Goal: Transaction & Acquisition: Purchase product/service

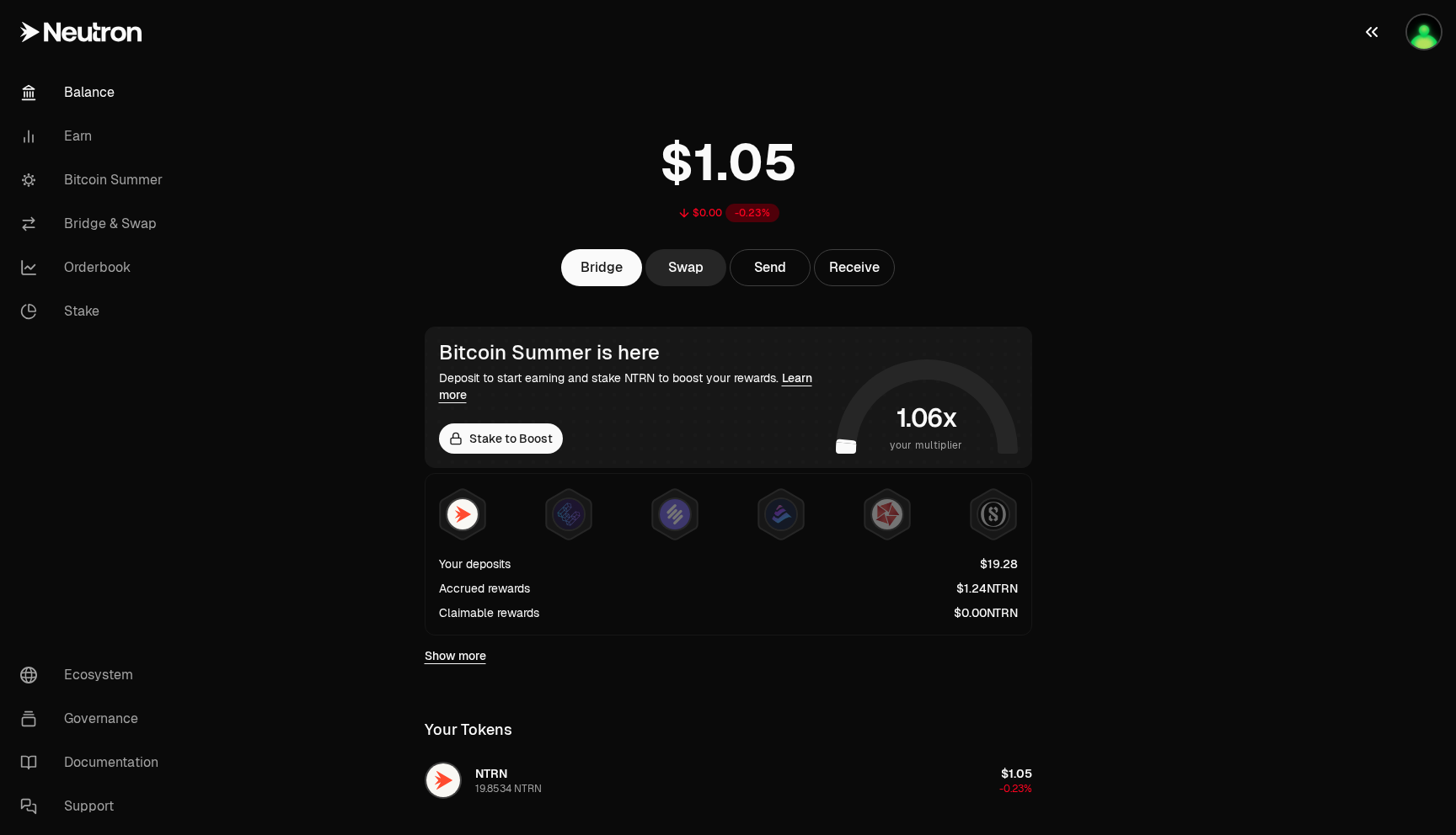
click at [1434, 34] on img "button" at bounding box center [1423, 32] width 33 height 33
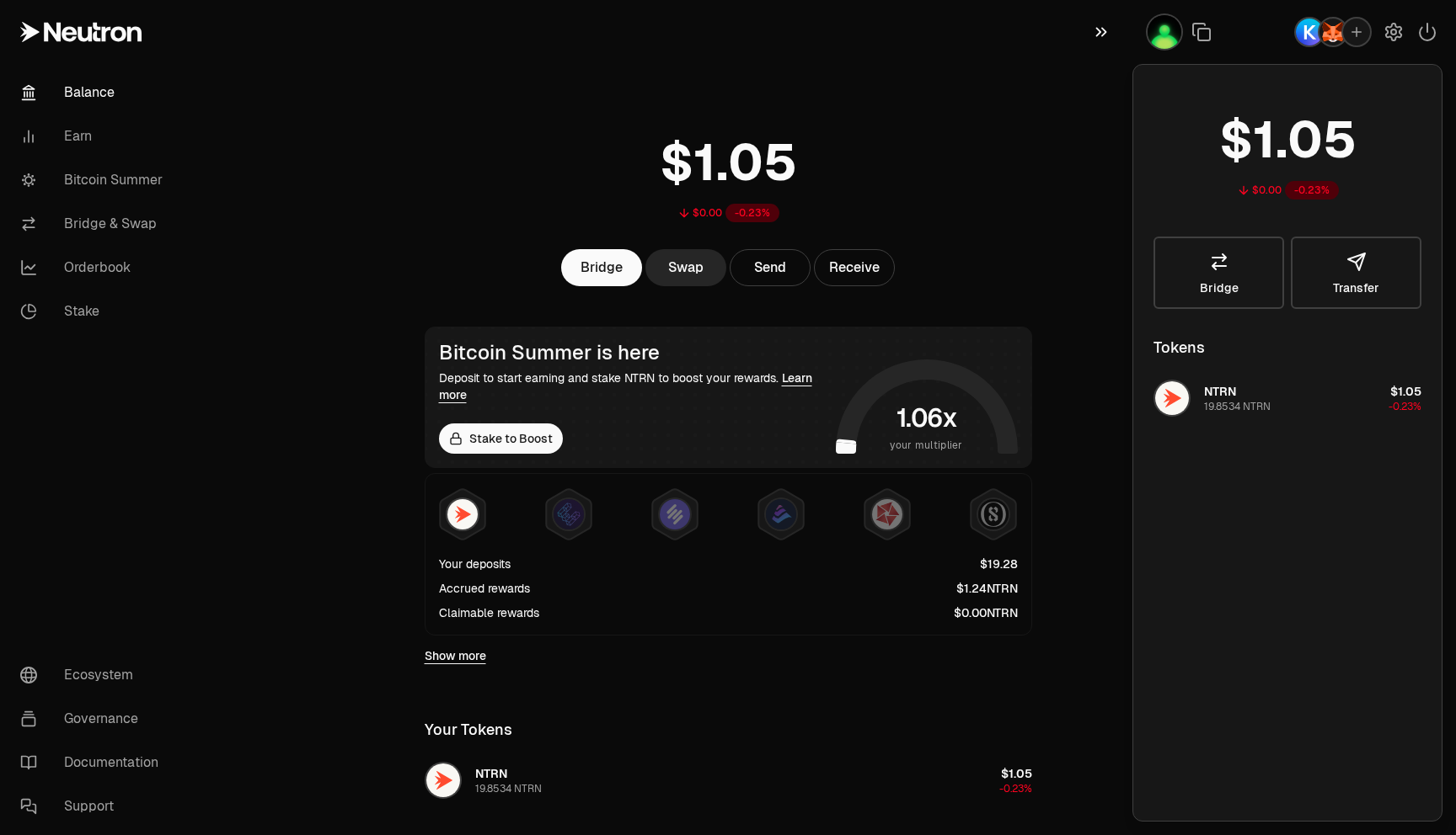
click at [1099, 34] on icon "button" at bounding box center [1100, 32] width 18 height 20
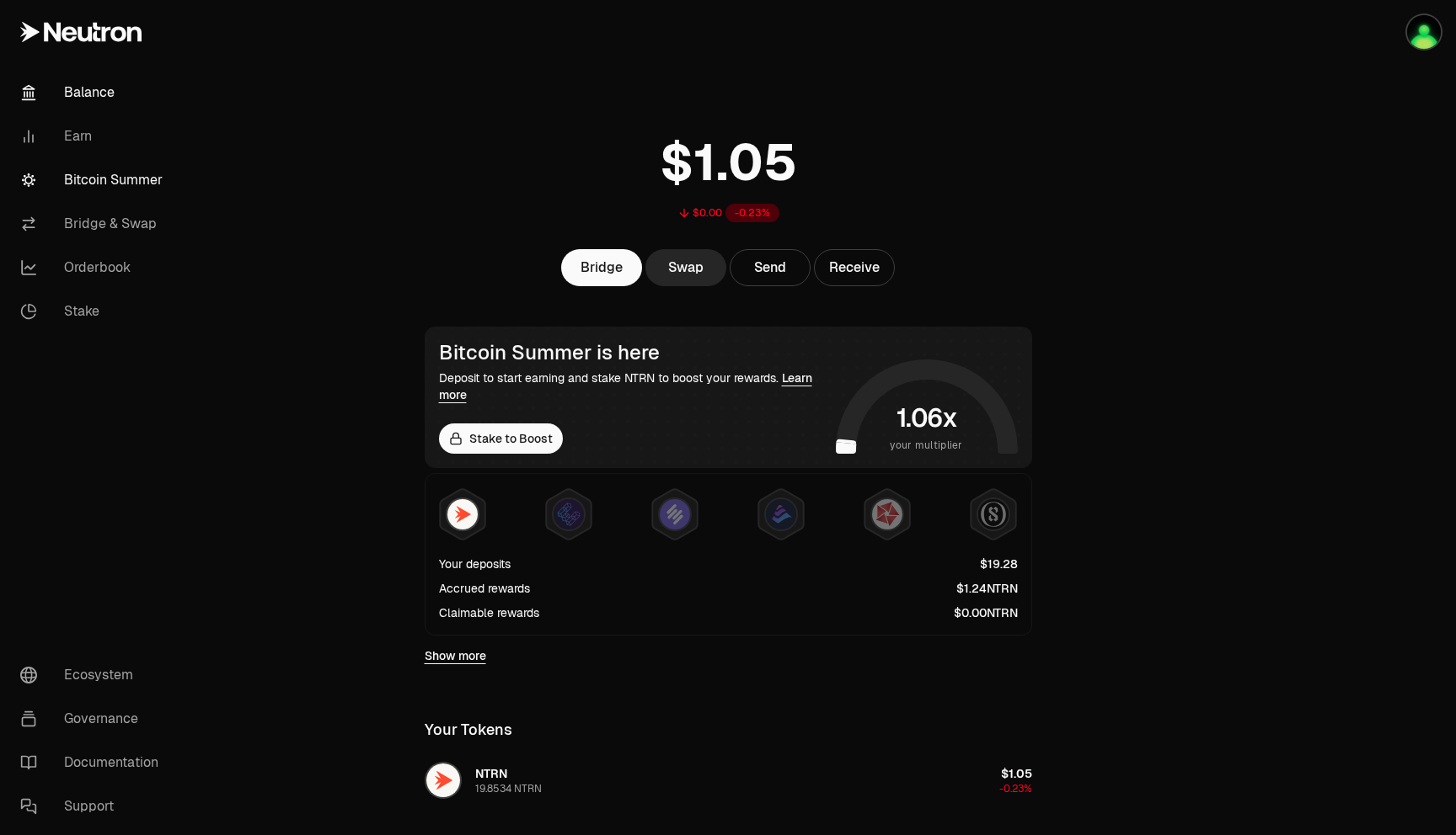
click at [104, 176] on link "Bitcoin Summer" at bounding box center [94, 180] width 175 height 44
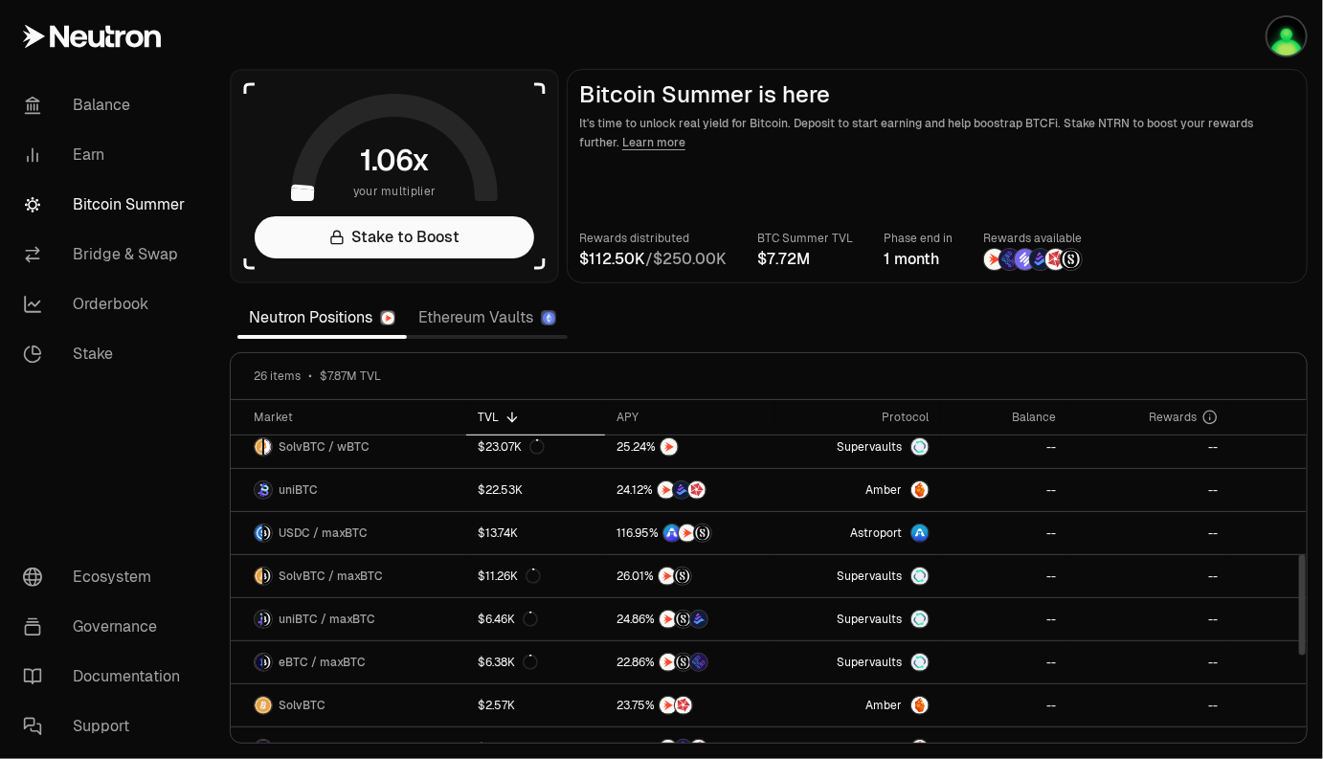
scroll to position [528, 0]
click at [279, 420] on div "Market" at bounding box center [354, 417] width 201 height 15
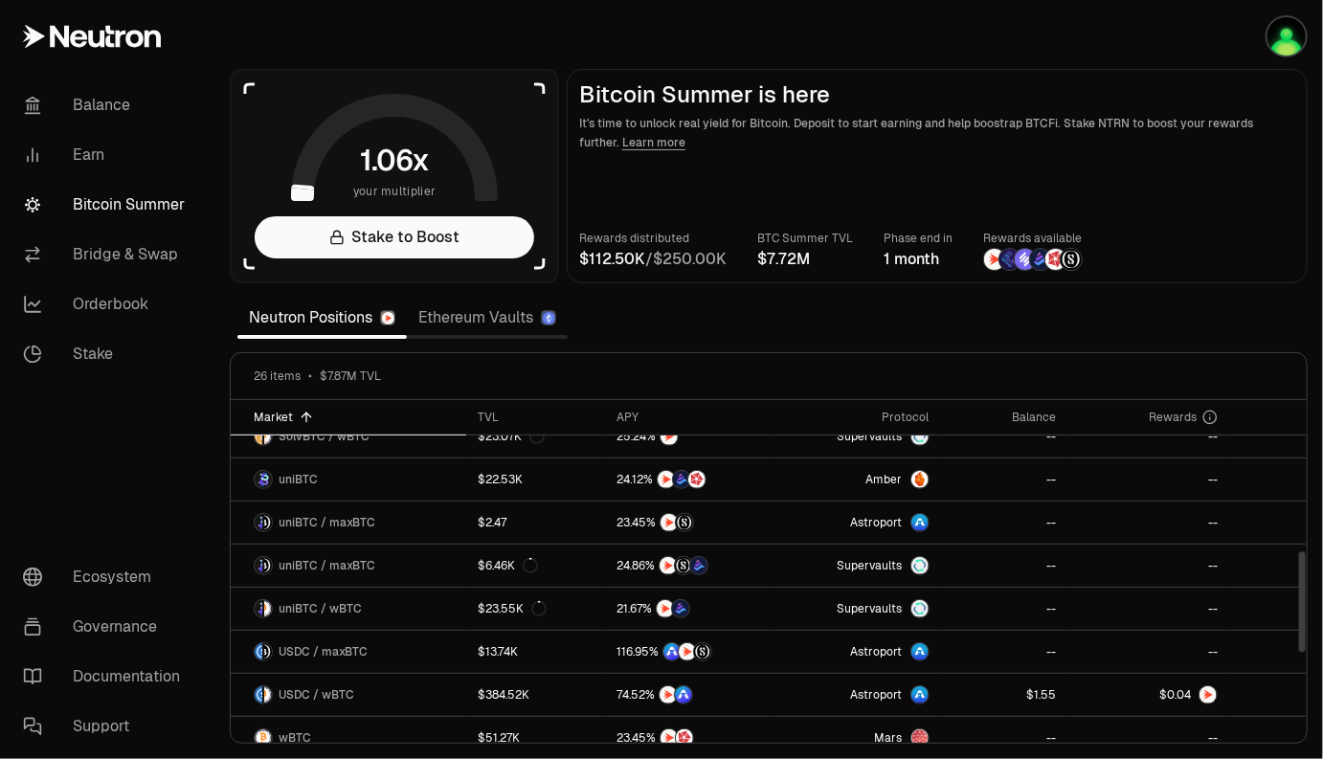
scroll to position [542, 0]
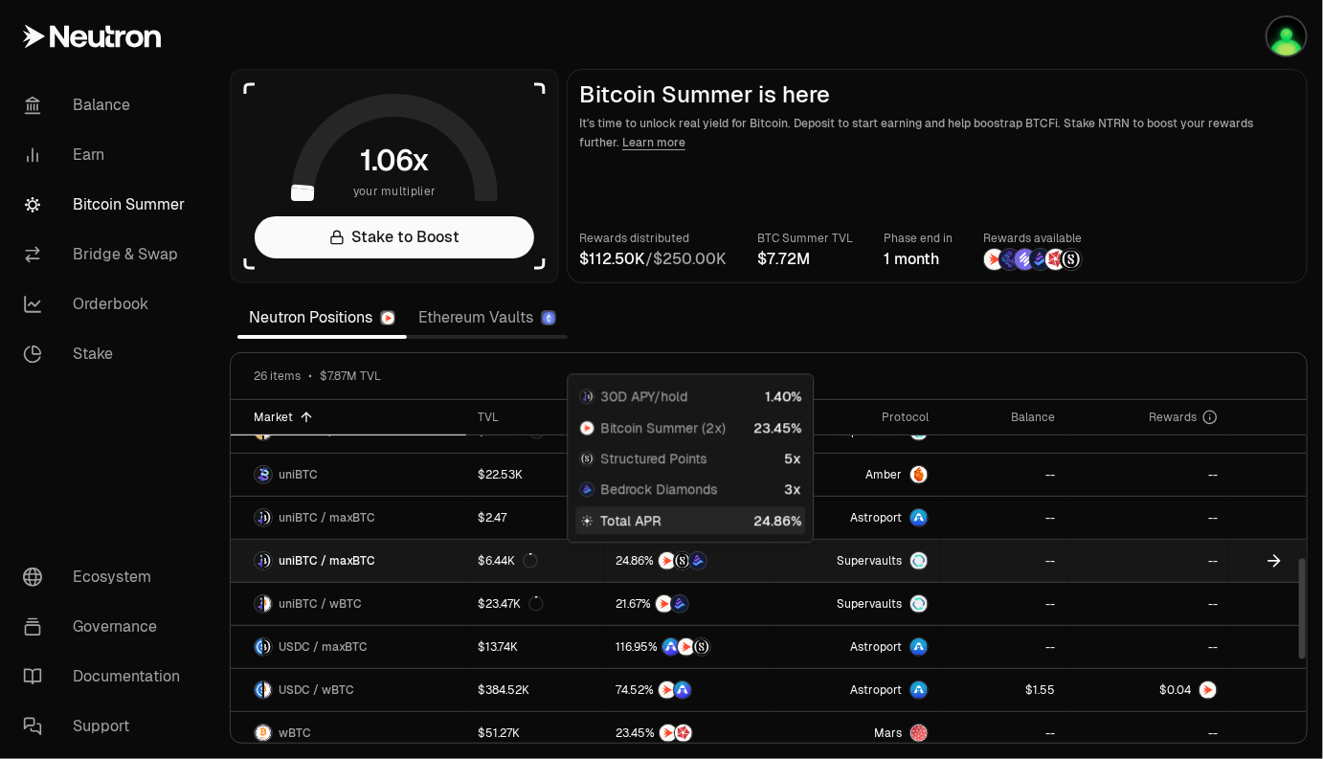
click at [760, 560] on div at bounding box center [688, 560] width 147 height 19
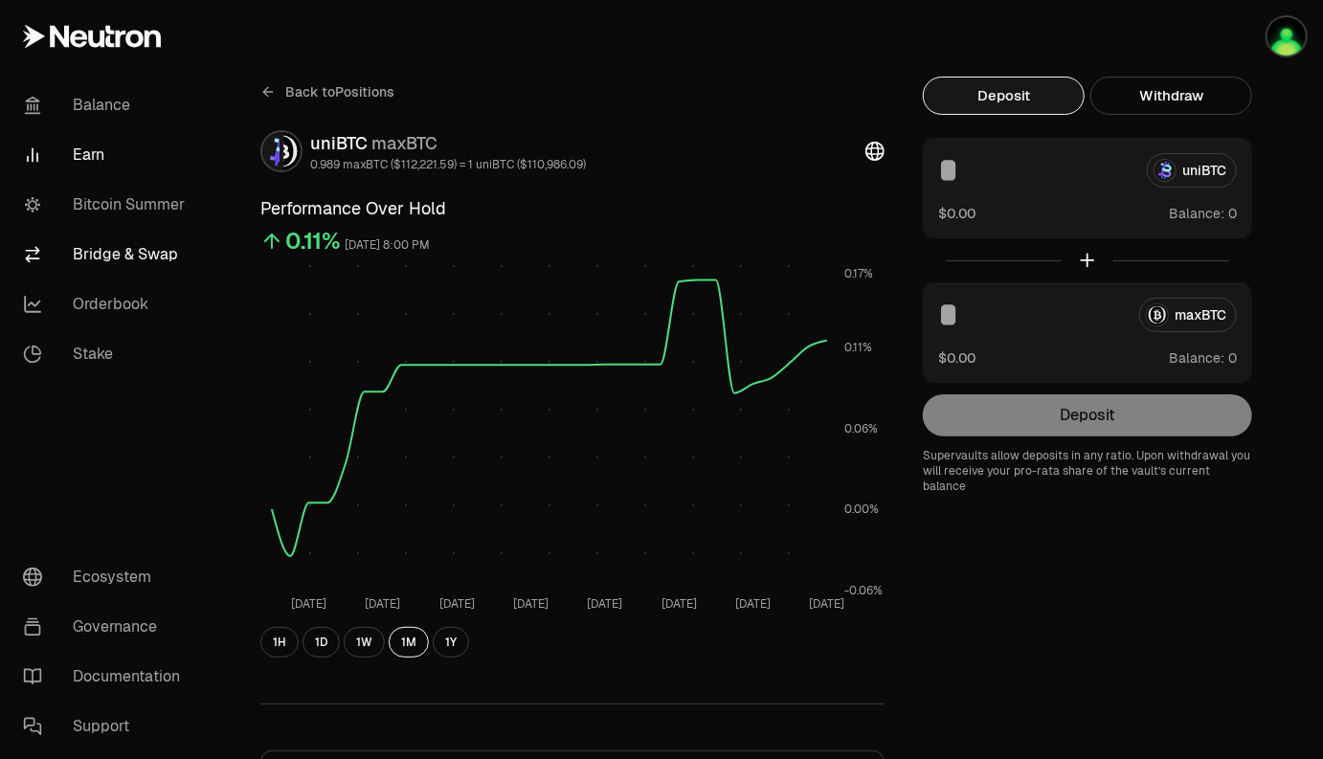
click at [132, 257] on link "Bridge & Swap" at bounding box center [107, 255] width 199 height 50
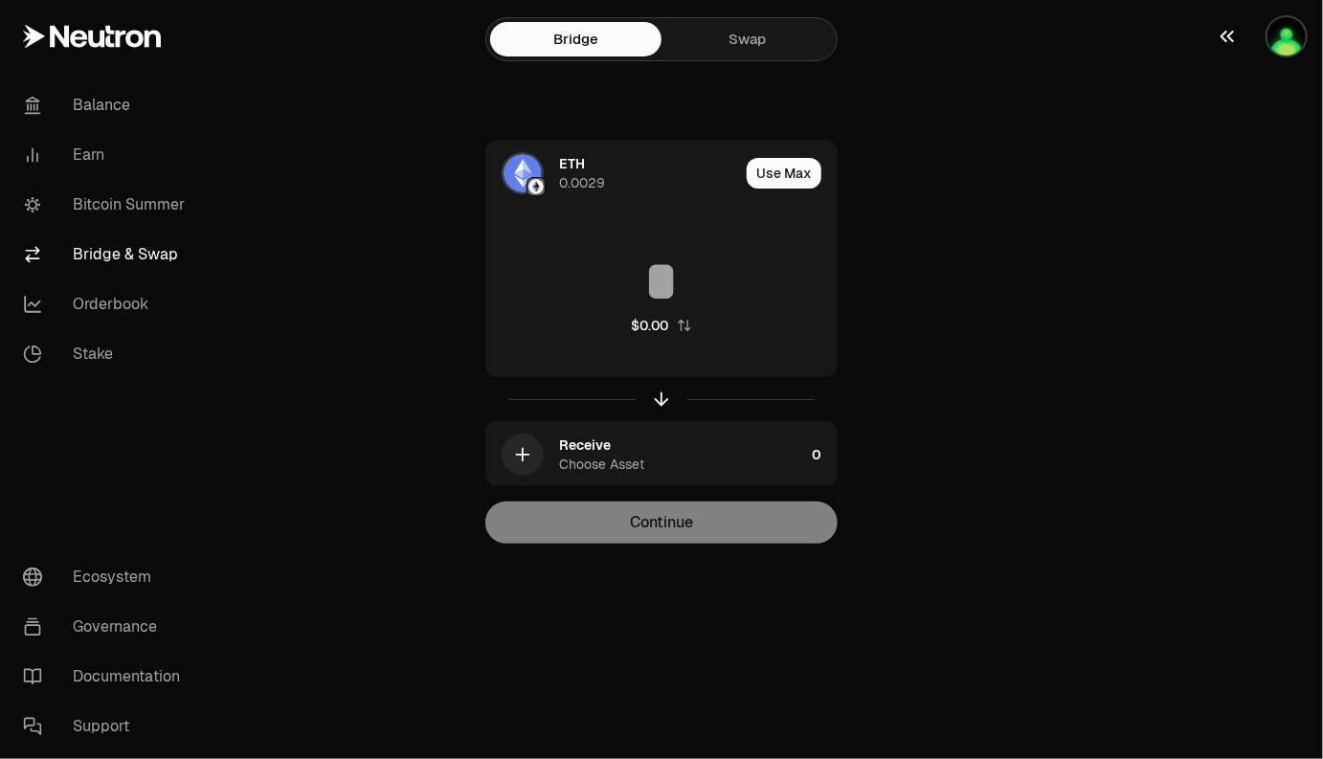
click at [1294, 26] on img "button" at bounding box center [1286, 36] width 38 height 38
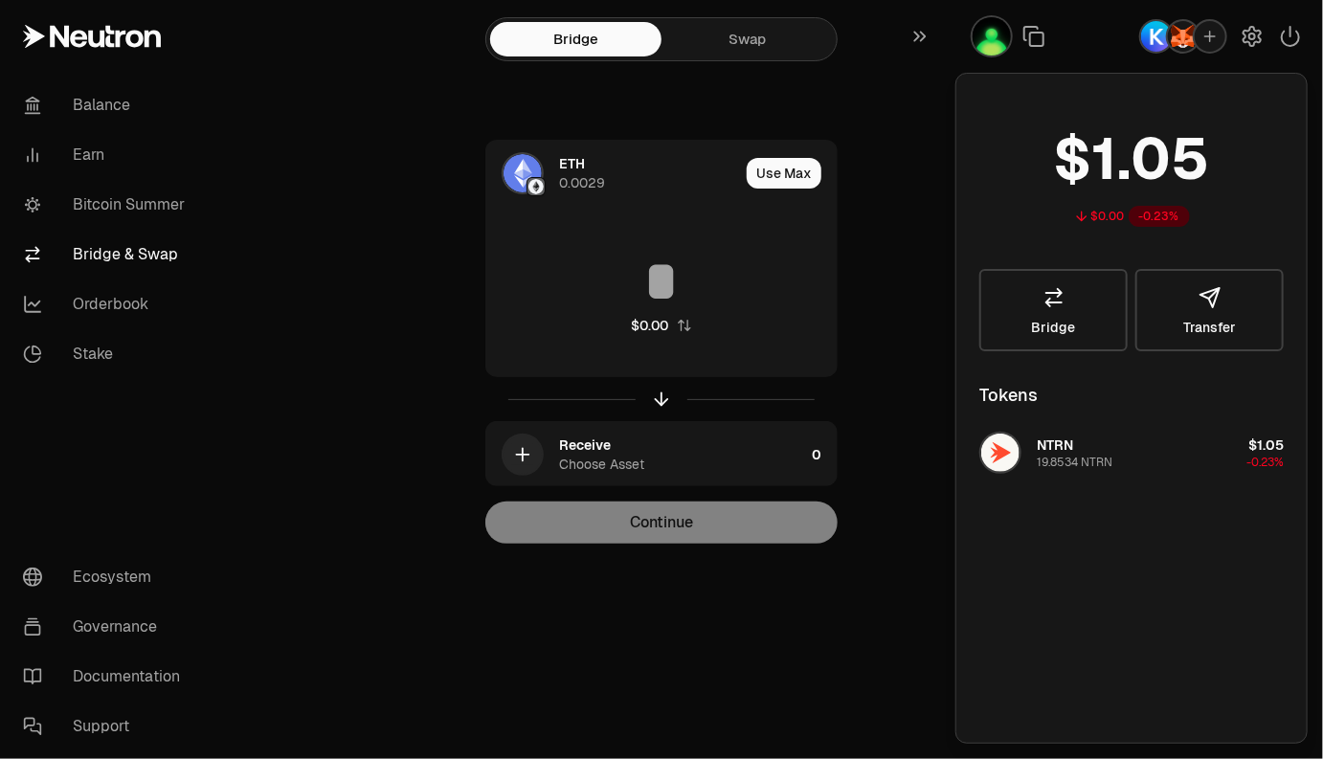
click at [1183, 37] on img "button" at bounding box center [1183, 36] width 31 height 31
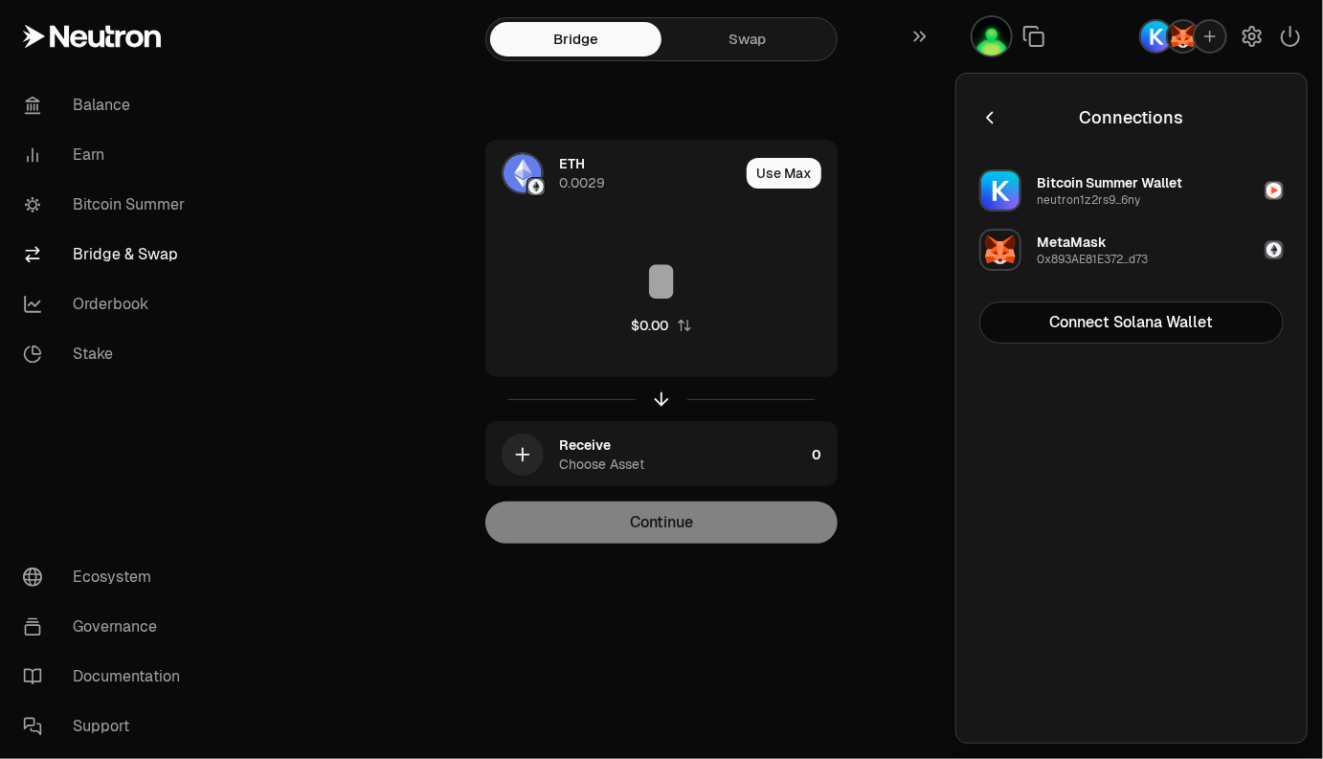
click at [1275, 254] on img "button" at bounding box center [1273, 249] width 15 height 15
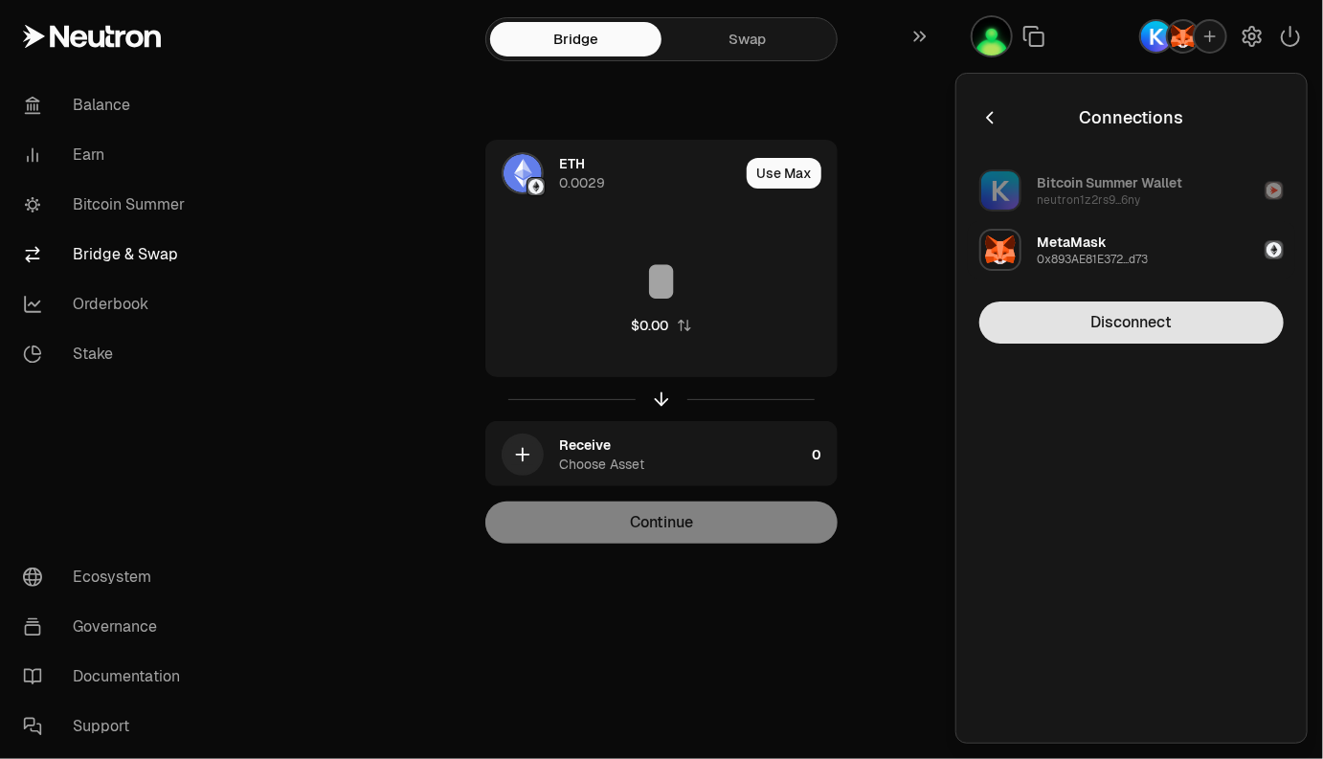
click at [1187, 317] on button "Disconnect" at bounding box center [1131, 322] width 304 height 42
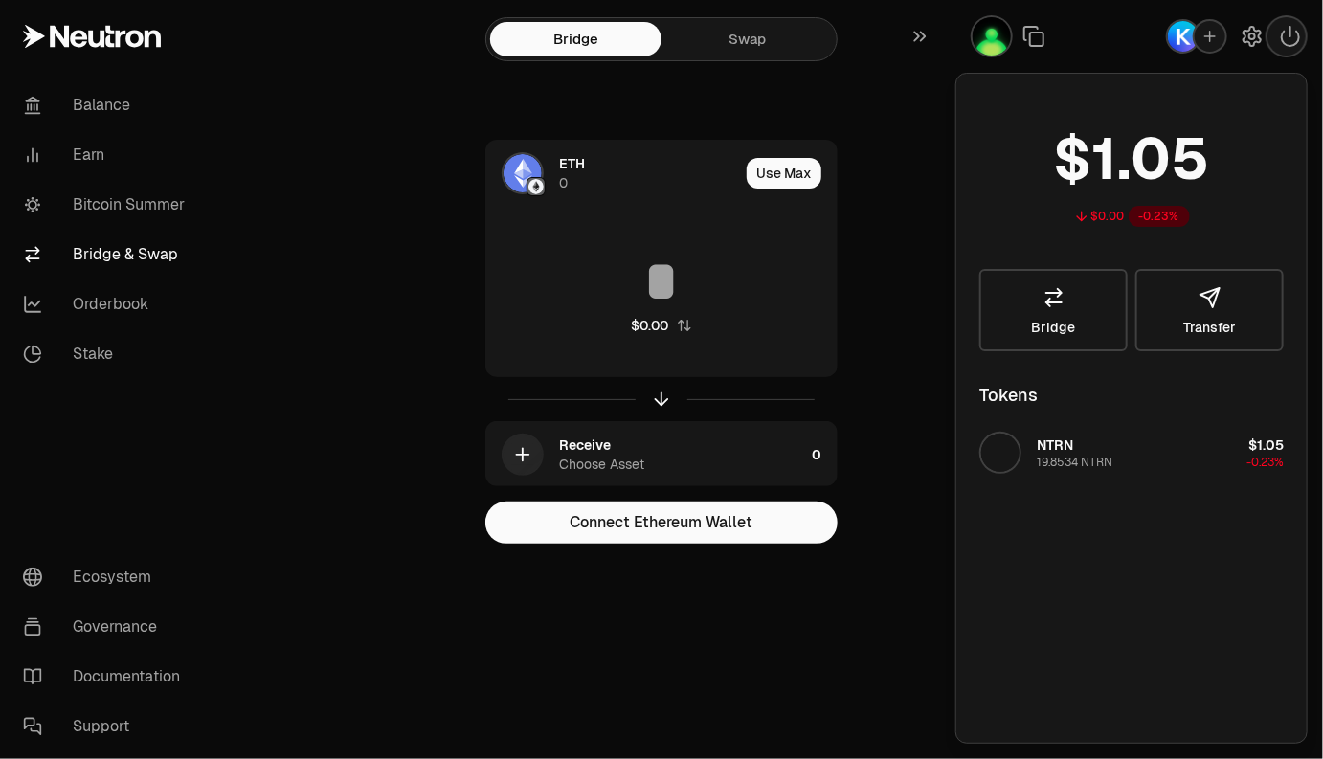
click at [868, 144] on div "ETH 0 Use Max $0.00 Receive Choose Asset 0 Connect Ethereum Wallet" at bounding box center [661, 342] width 643 height 404
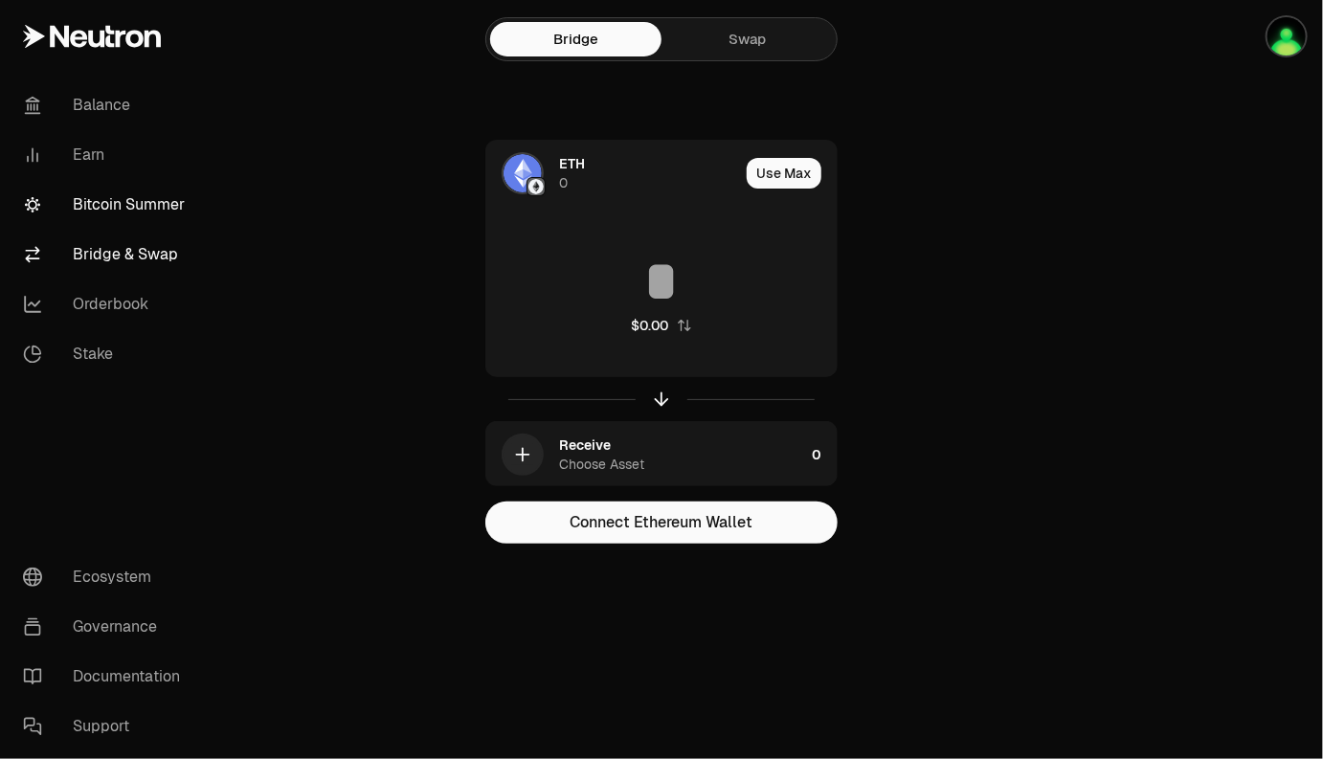
click at [94, 198] on link "Bitcoin Summer" at bounding box center [107, 205] width 199 height 50
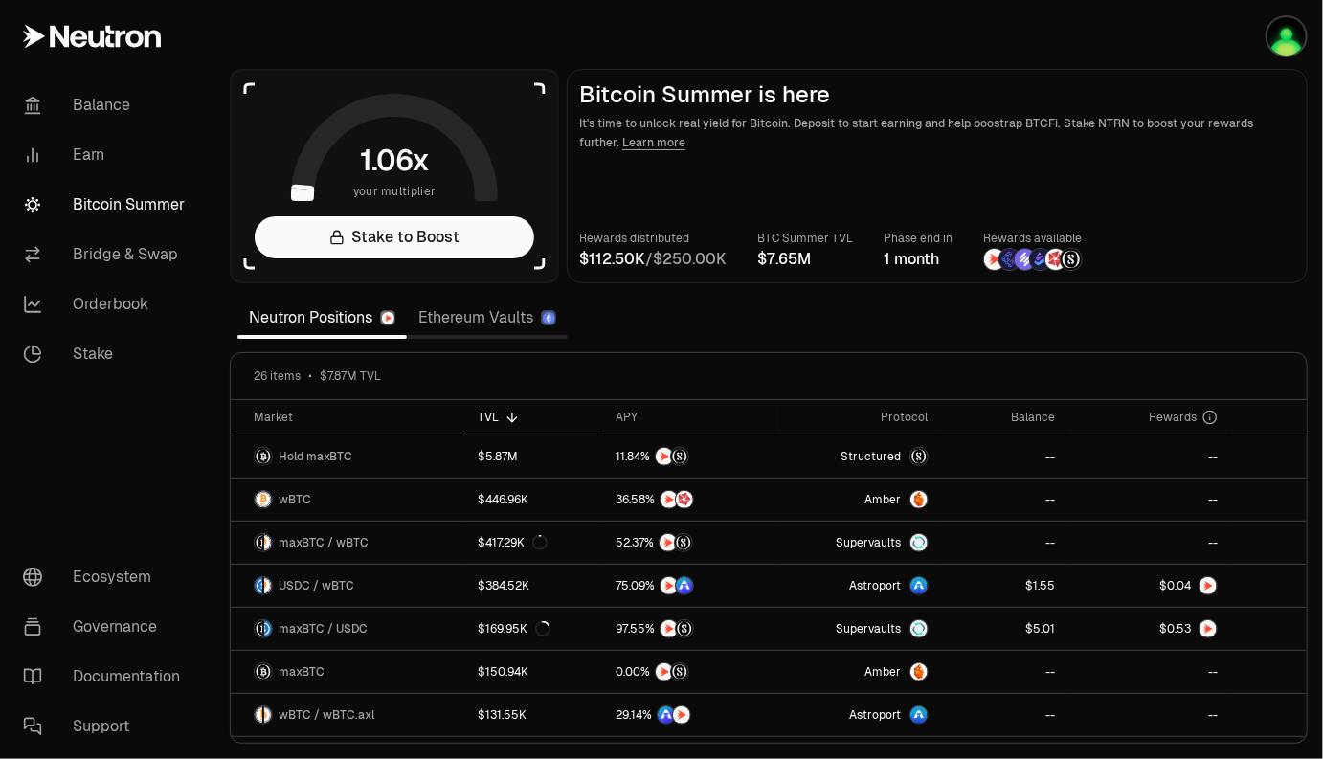
click at [114, 33] on icon at bounding box center [92, 36] width 138 height 23
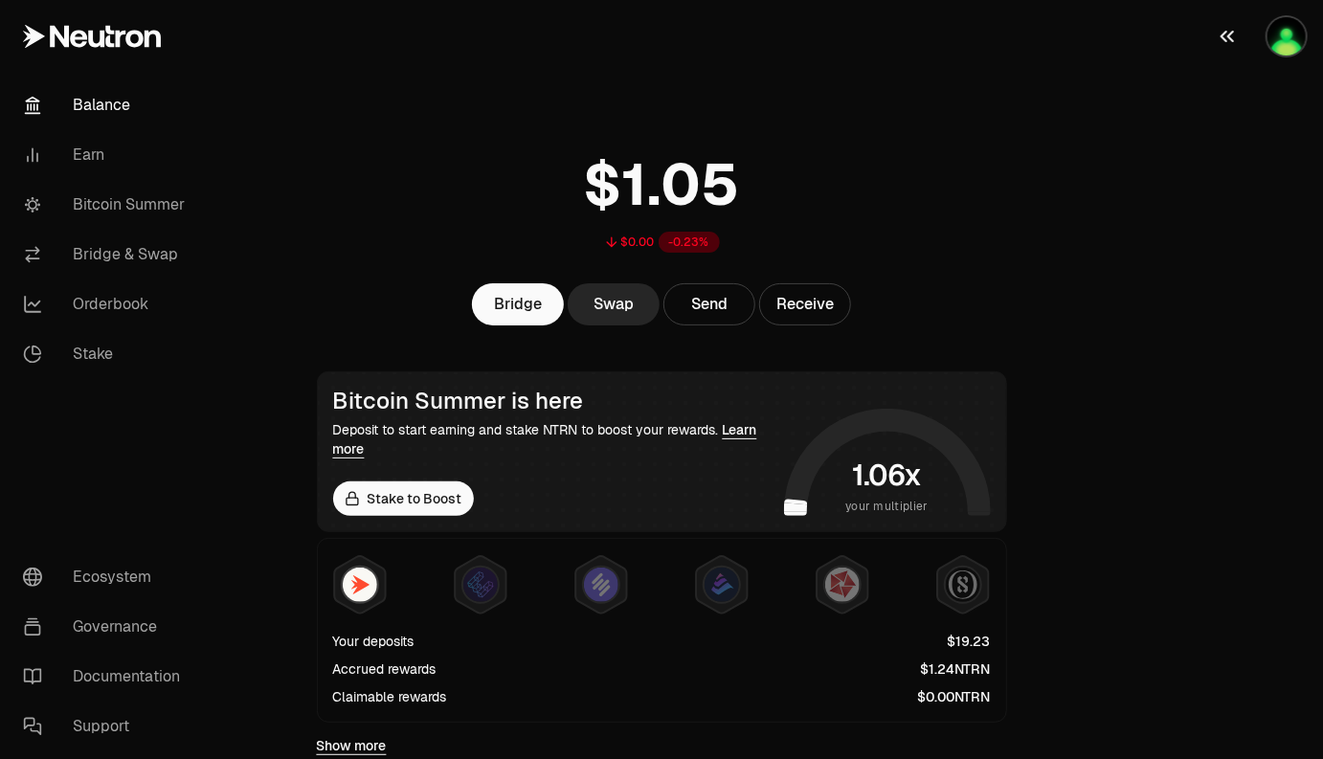
click at [1297, 34] on img "button" at bounding box center [1286, 36] width 38 height 38
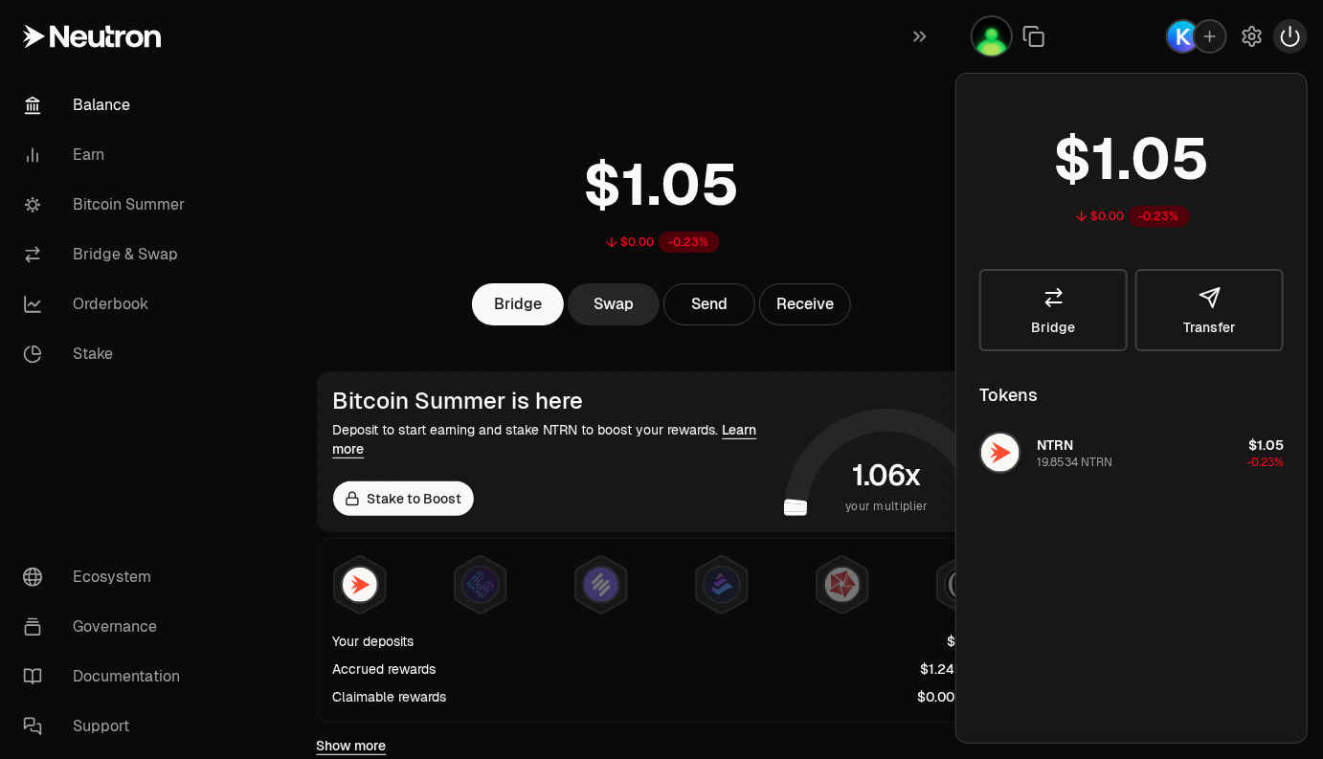
click at [1278, 35] on button "button" at bounding box center [1290, 36] width 34 height 34
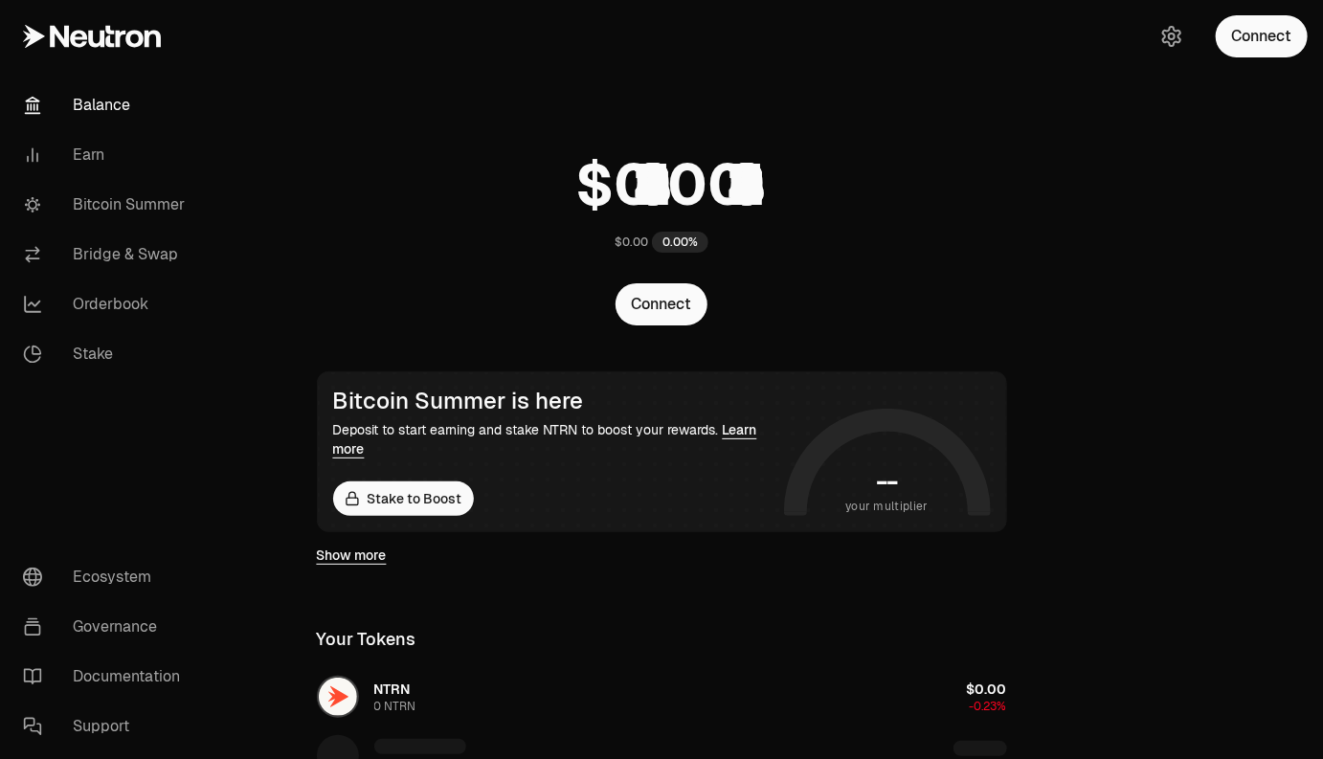
click at [1003, 201] on div "$0.00 0.00%" at bounding box center [662, 197] width 736 height 149
click at [661, 0] on html "Balance Earn Bitcoin Summer Bridge & Swap Orderbook Stake Ecosystem Governance …" at bounding box center [661, 644] width 1323 height 1288
click at [323, 100] on div "$0.00 0.00% Connect Bitcoin Summer is here Deposit to start earning and stake N…" at bounding box center [662, 606] width 736 height 1212
click at [1028, 229] on div "$0.00 0.00%" at bounding box center [662, 197] width 736 height 149
click at [928, 183] on div "$0.00 0.00%" at bounding box center [662, 197] width 736 height 149
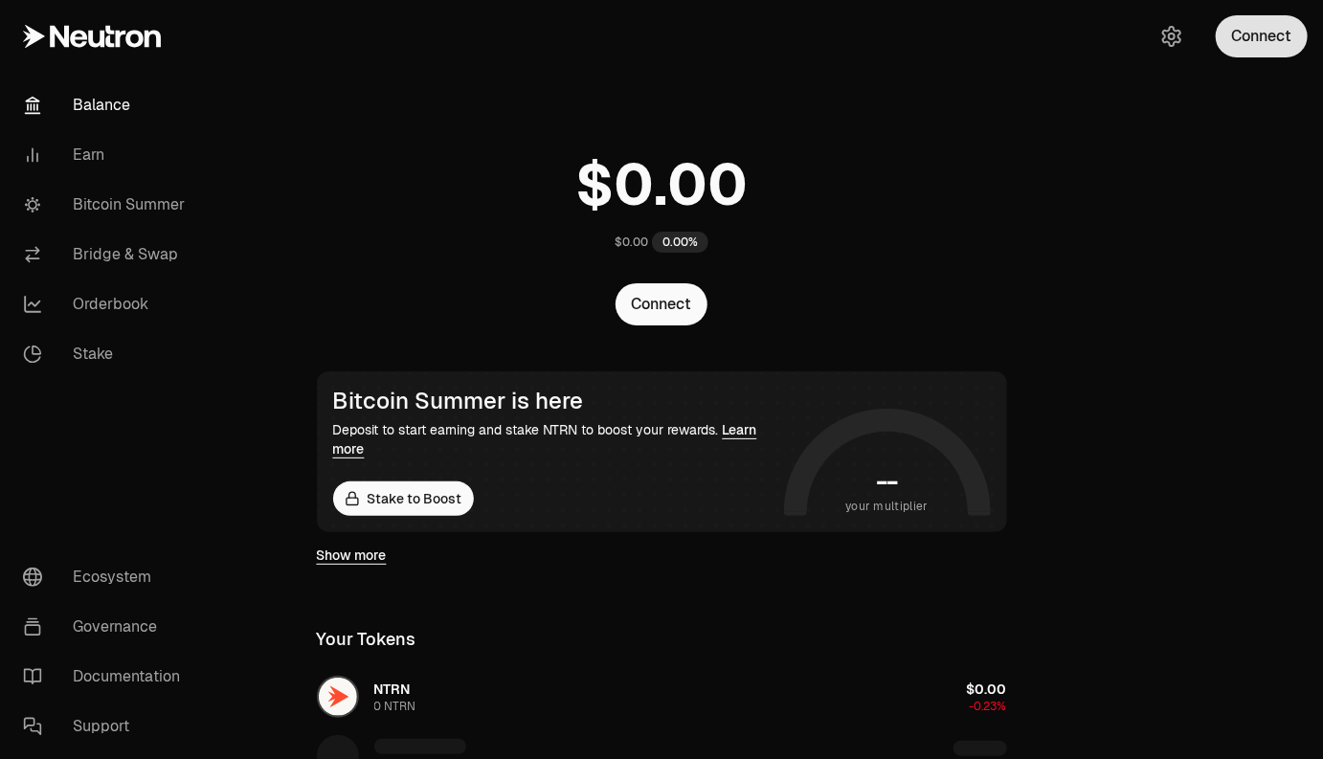
click at [1259, 45] on button "Connect" at bounding box center [1262, 36] width 92 height 42
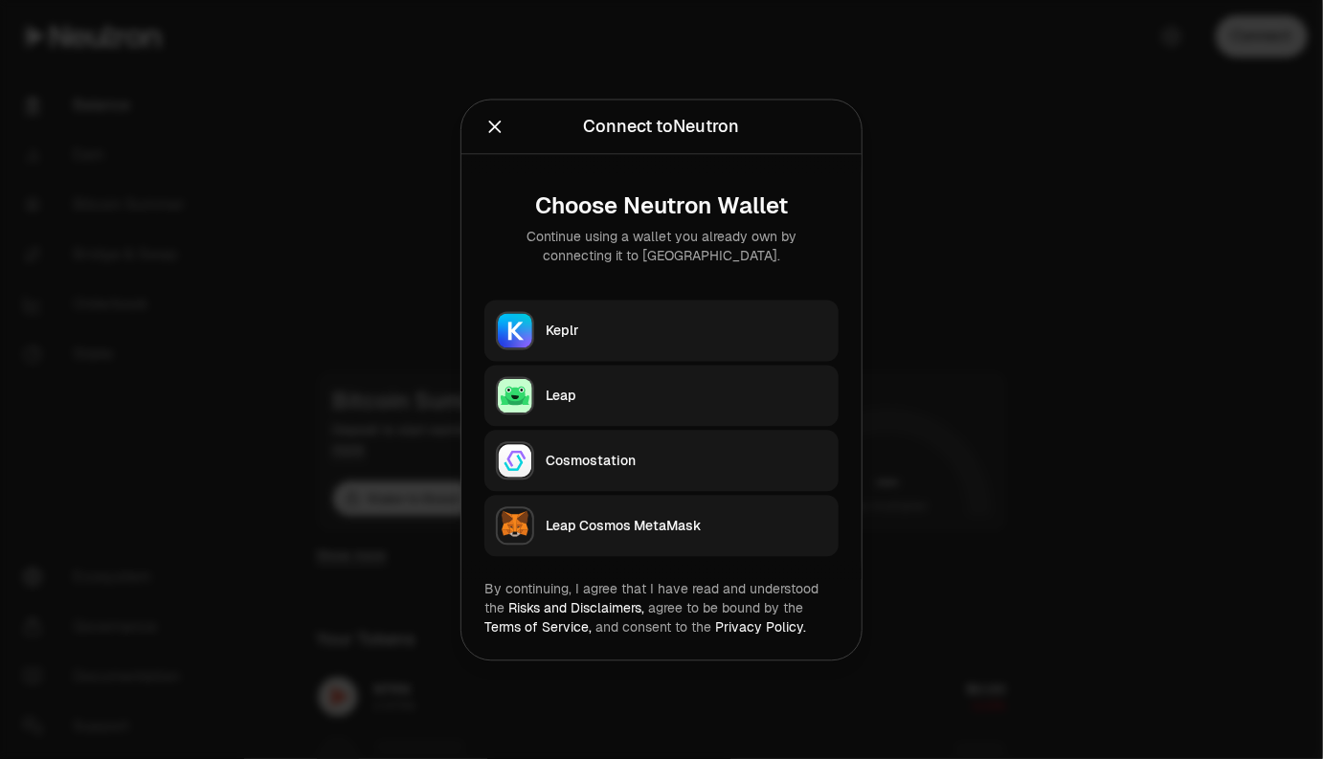
click at [713, 326] on div "Keplr" at bounding box center [686, 330] width 281 height 19
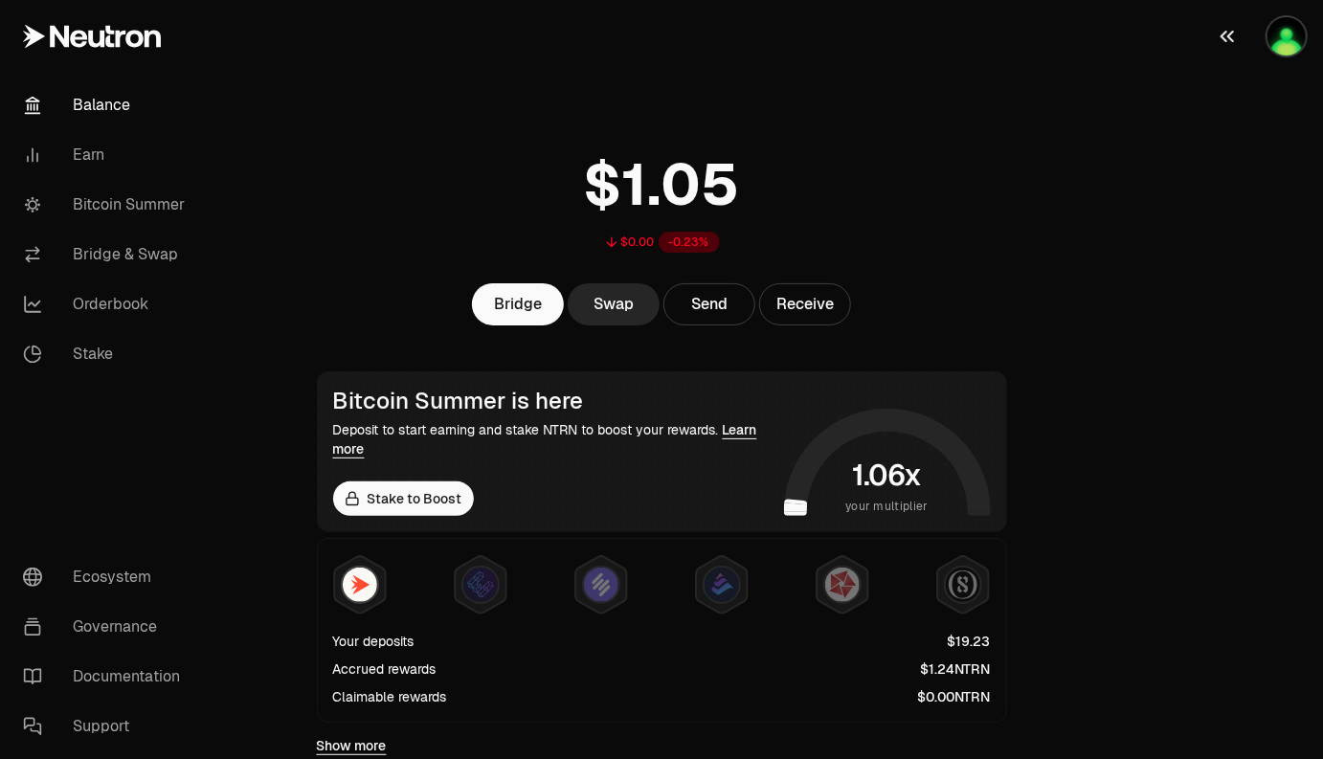
click at [1304, 41] on img "button" at bounding box center [1286, 36] width 38 height 38
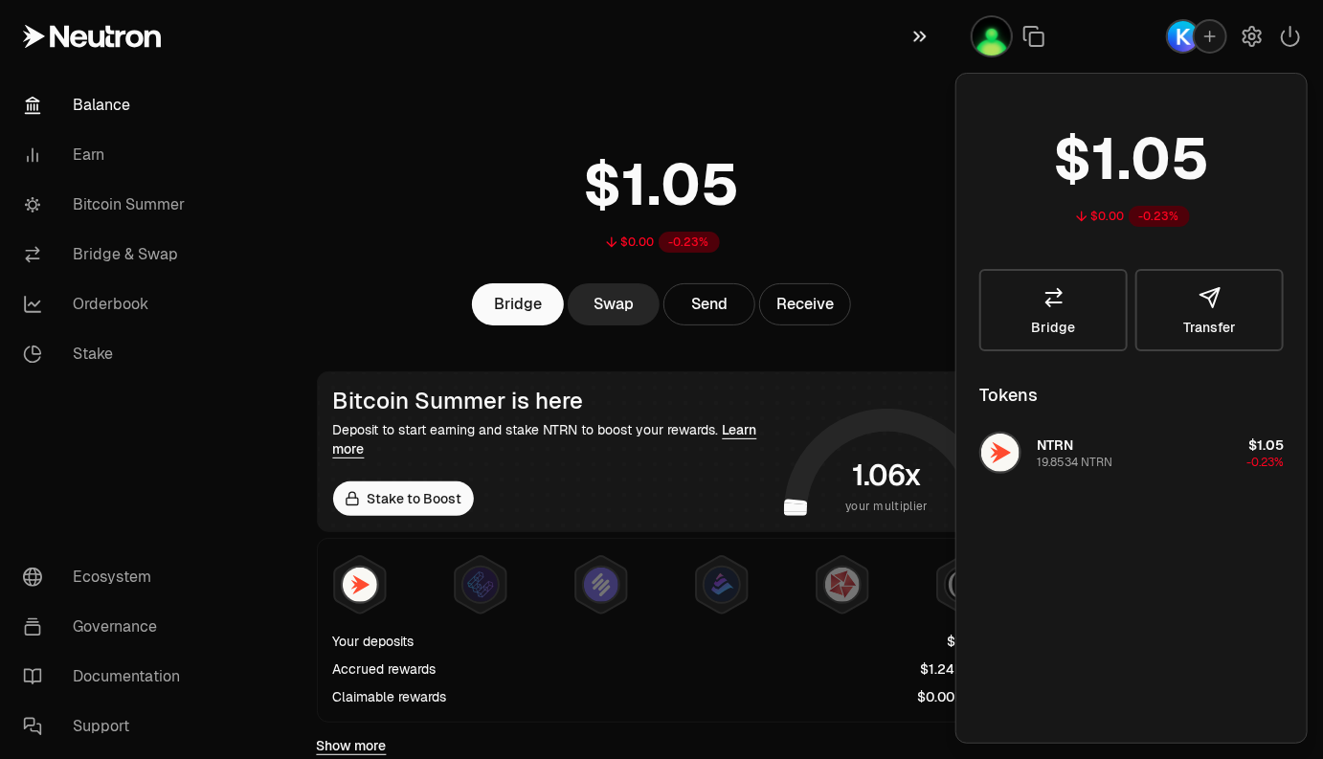
click at [923, 43] on icon "button" at bounding box center [919, 36] width 21 height 23
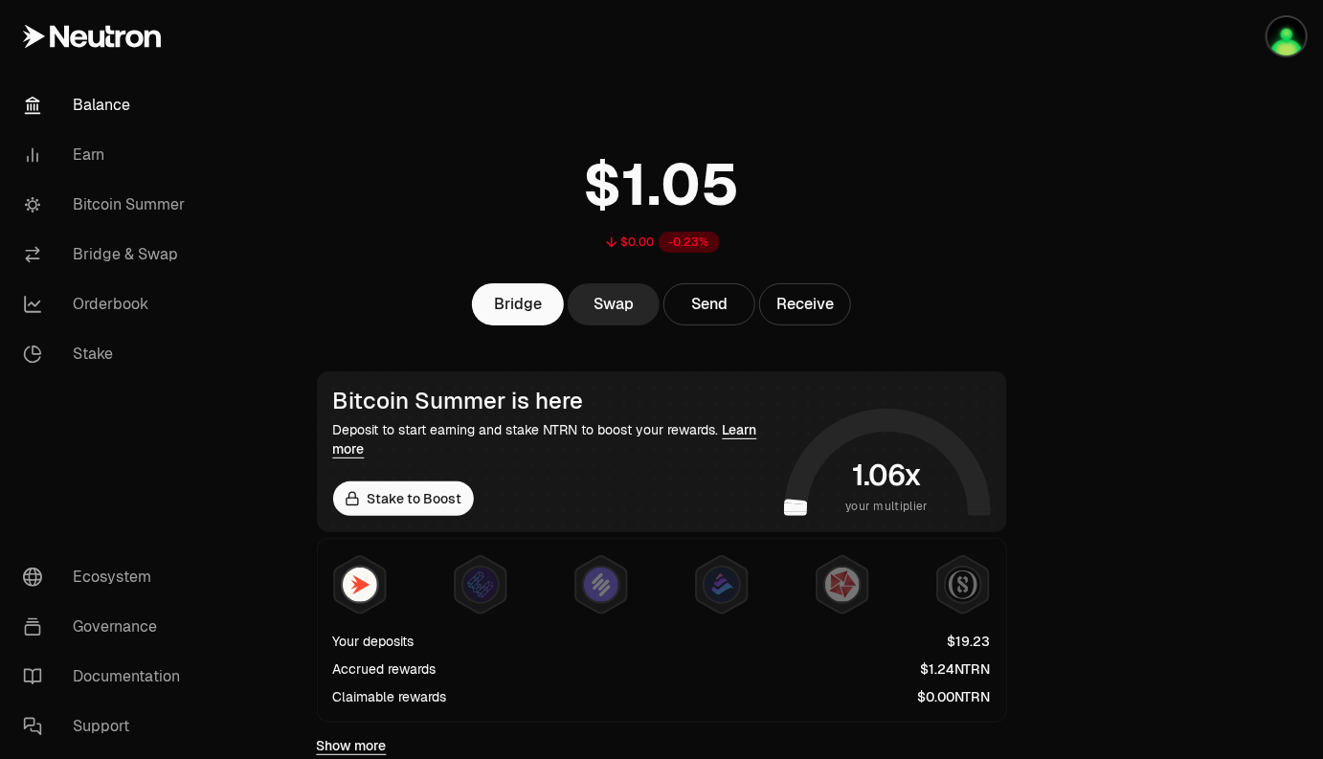
click at [193, 123] on link "Balance" at bounding box center [107, 105] width 199 height 50
click at [104, 204] on link "Bitcoin Summer" at bounding box center [107, 205] width 199 height 50
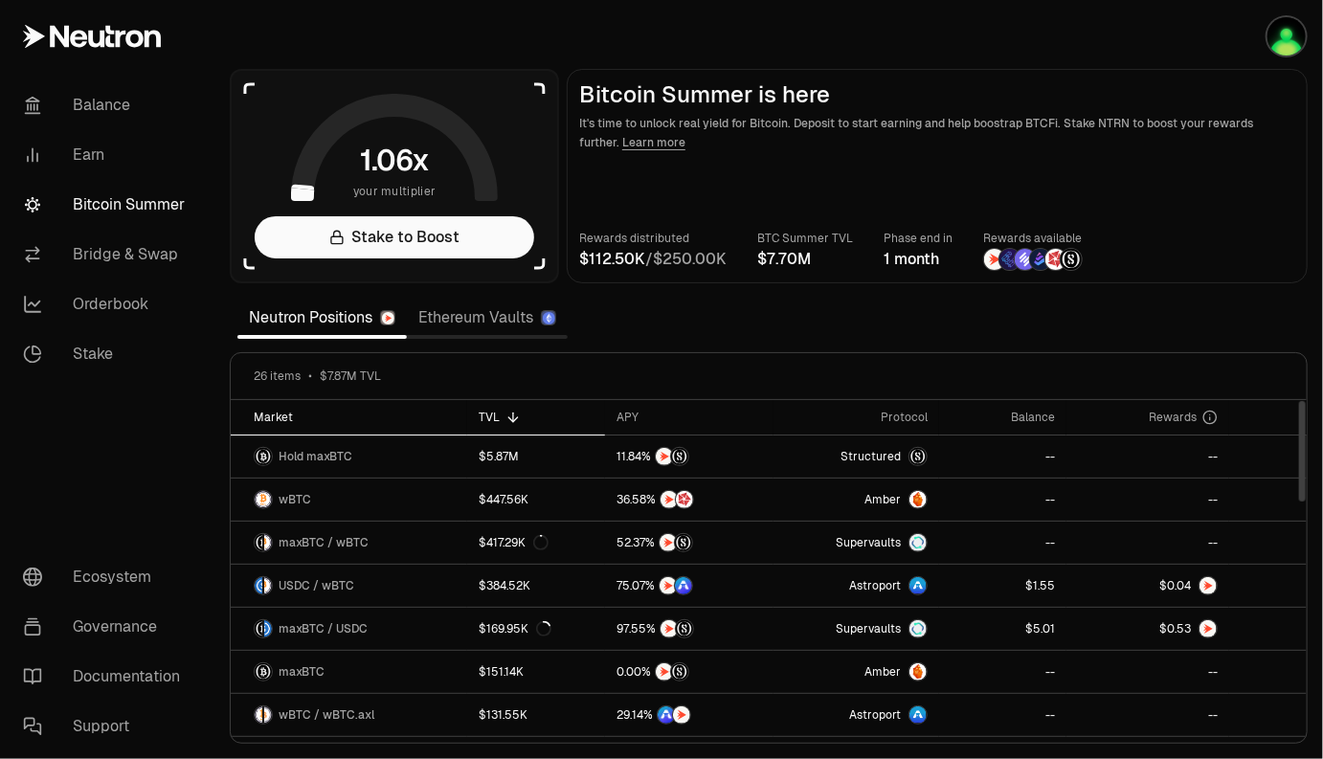
click at [276, 410] on div "Market" at bounding box center [355, 417] width 202 height 15
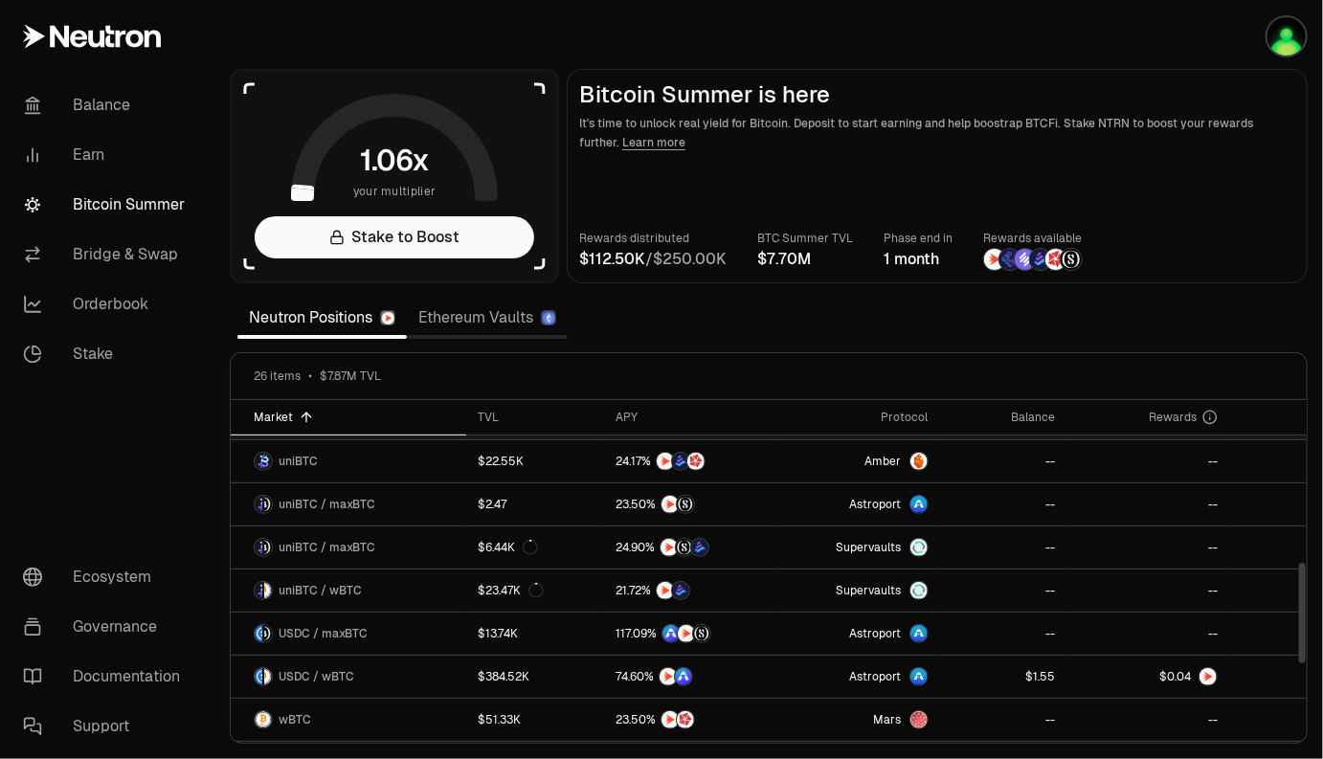
scroll to position [559, 0]
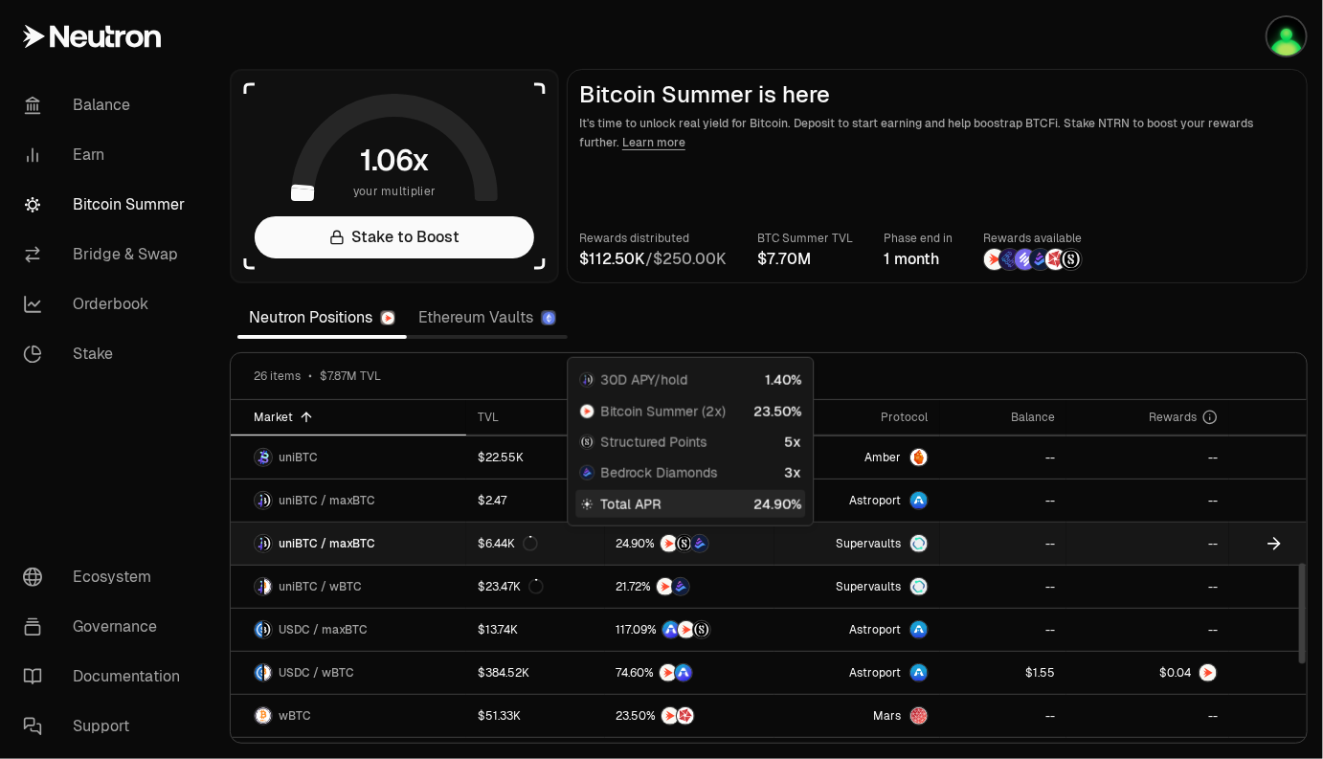
click at [755, 539] on div at bounding box center [689, 543] width 146 height 19
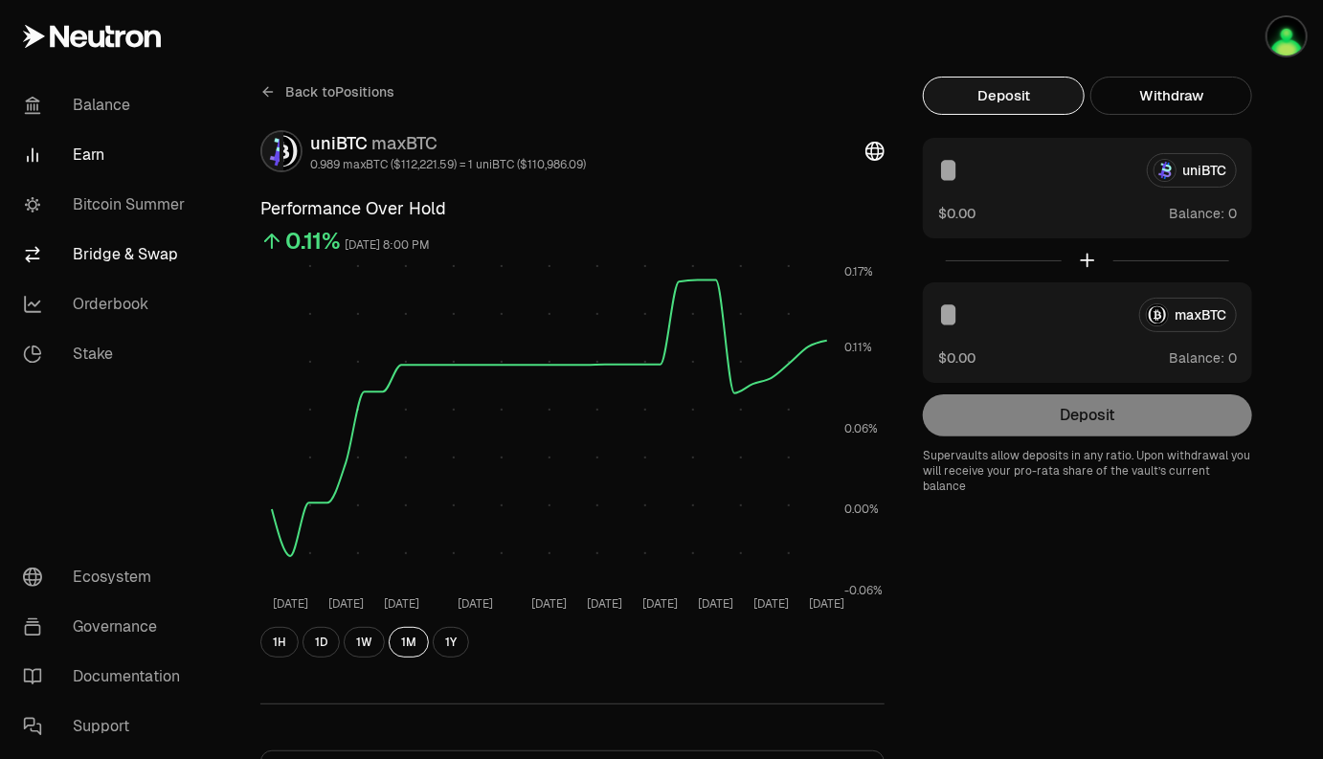
click at [137, 263] on link "Bridge & Swap" at bounding box center [107, 255] width 199 height 50
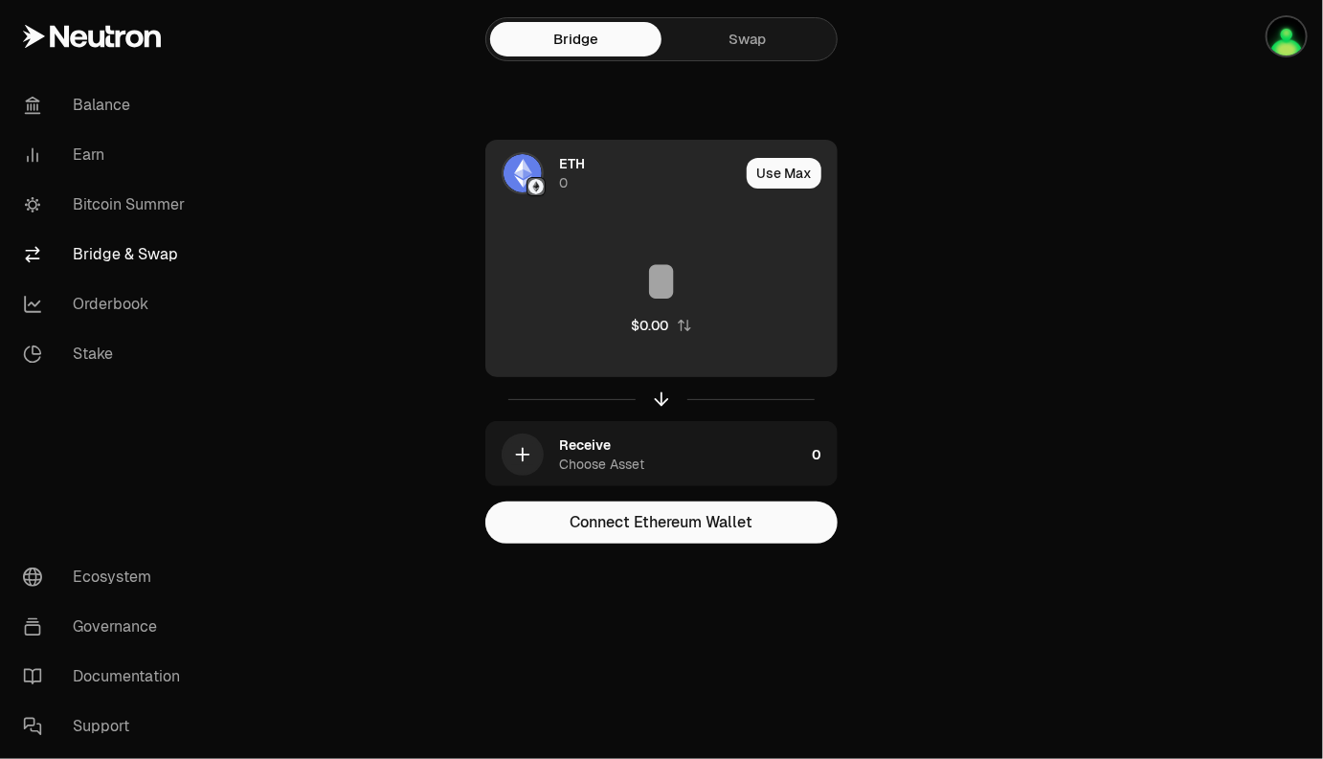
click at [687, 172] on div "ETH 0" at bounding box center [649, 173] width 180 height 38
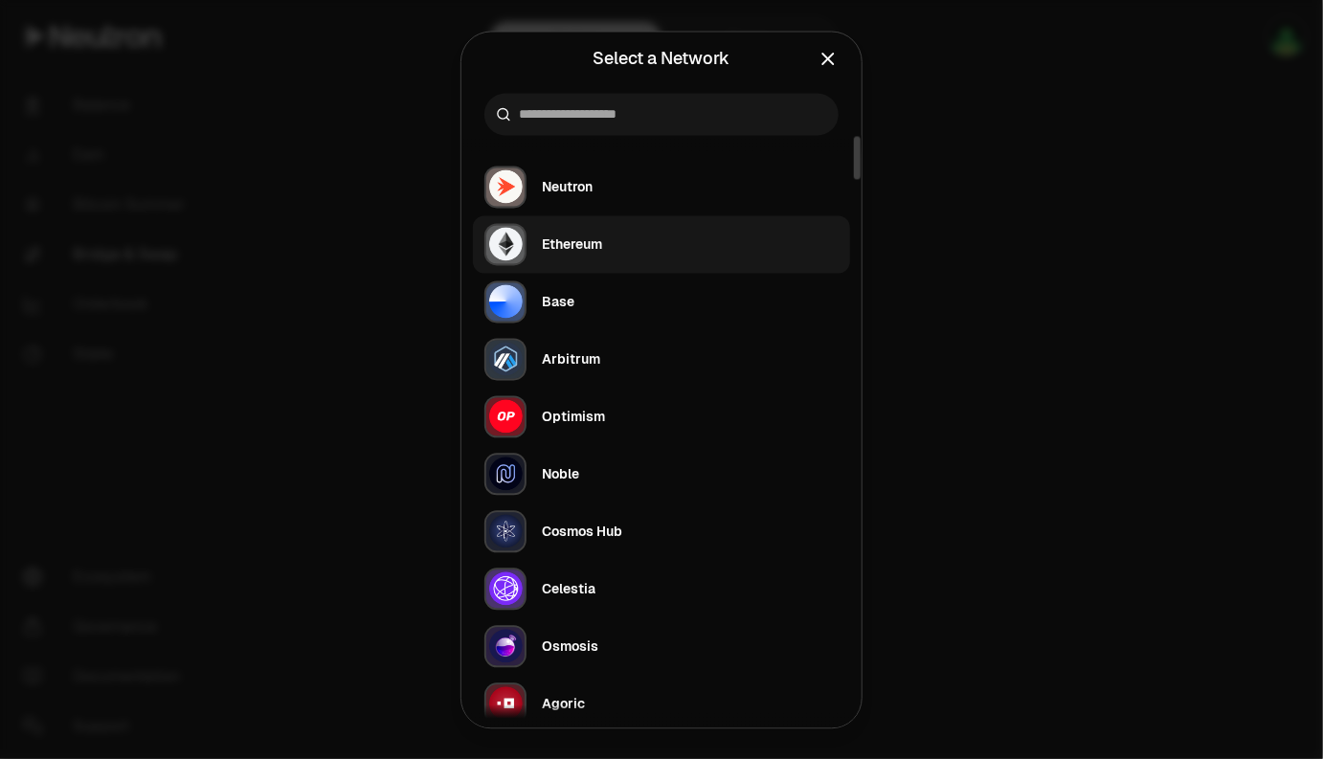
click at [614, 242] on button "Ethereum" at bounding box center [661, 243] width 377 height 57
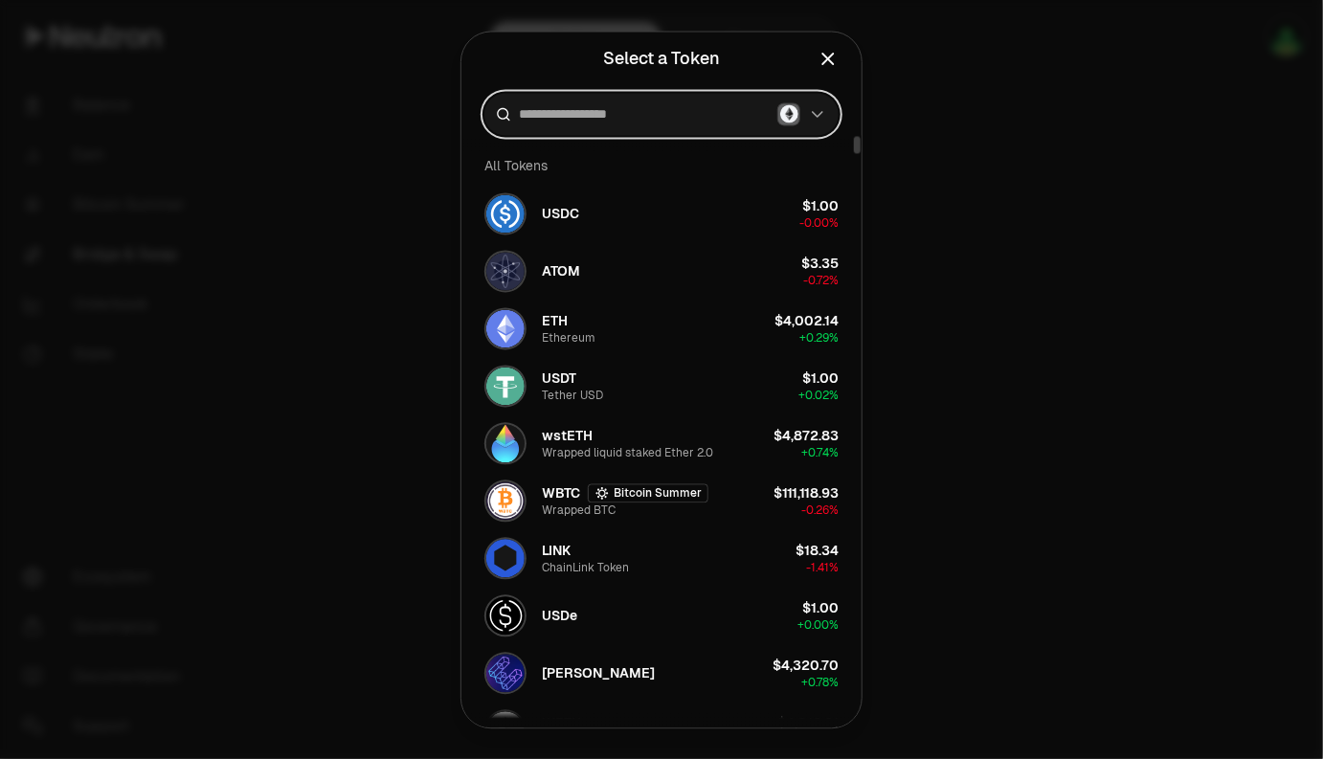
click at [629, 113] on input at bounding box center [644, 113] width 251 height 19
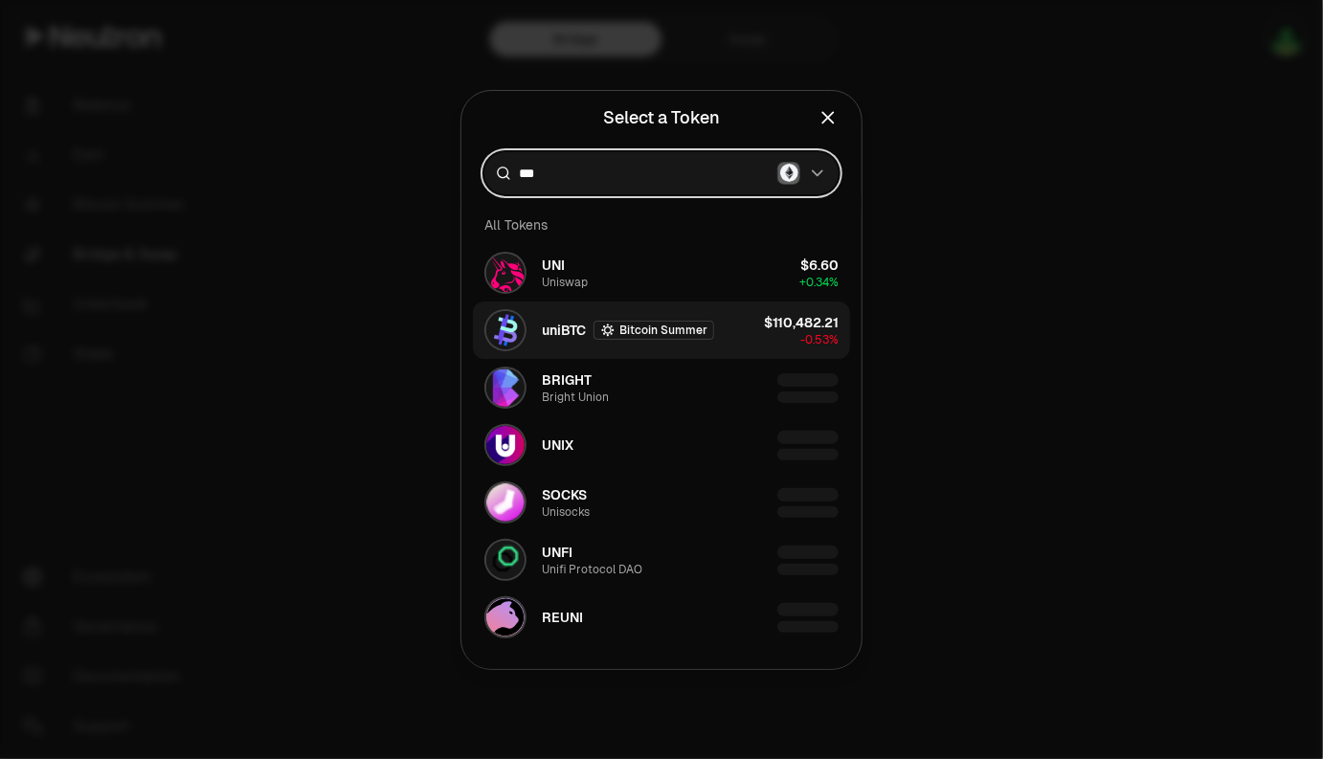
type input "***"
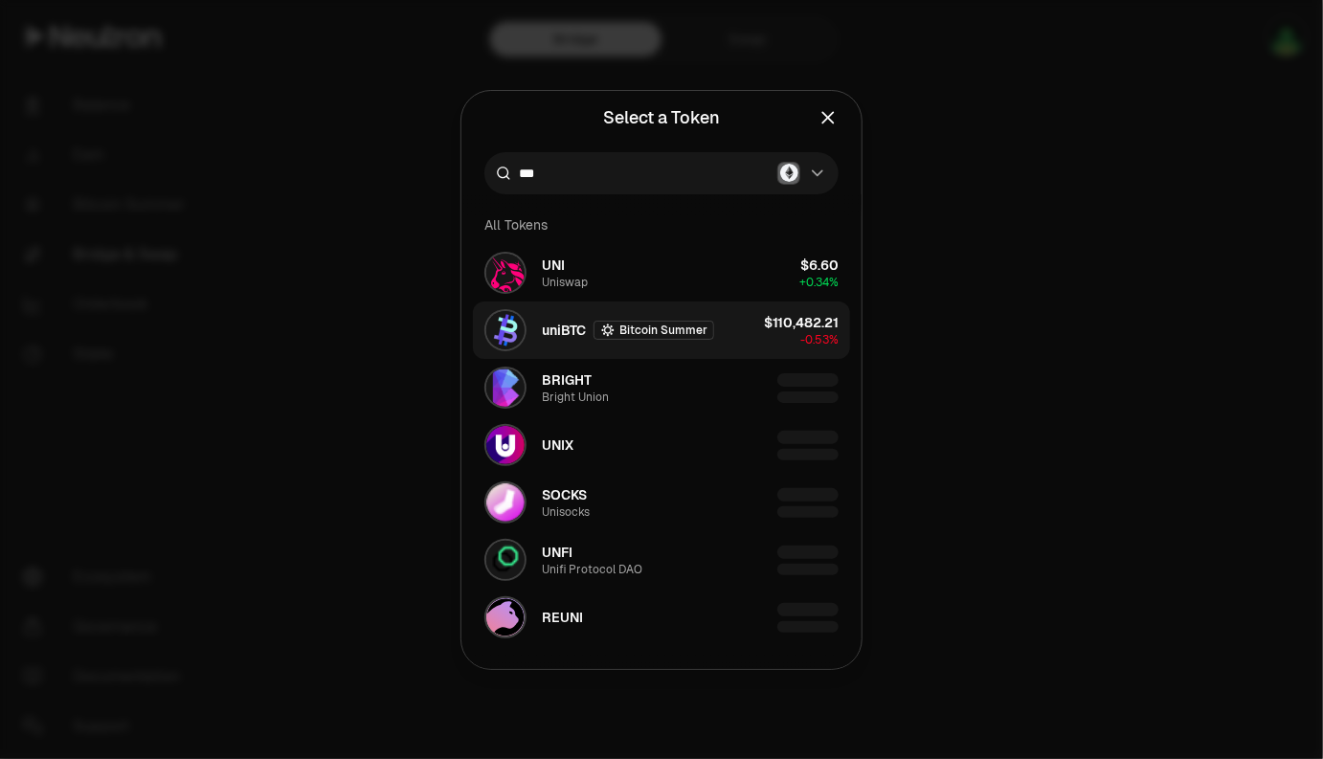
click at [731, 328] on button "uniBTC Bitcoin Summer $110,482.21 -0.53%" at bounding box center [661, 329] width 377 height 57
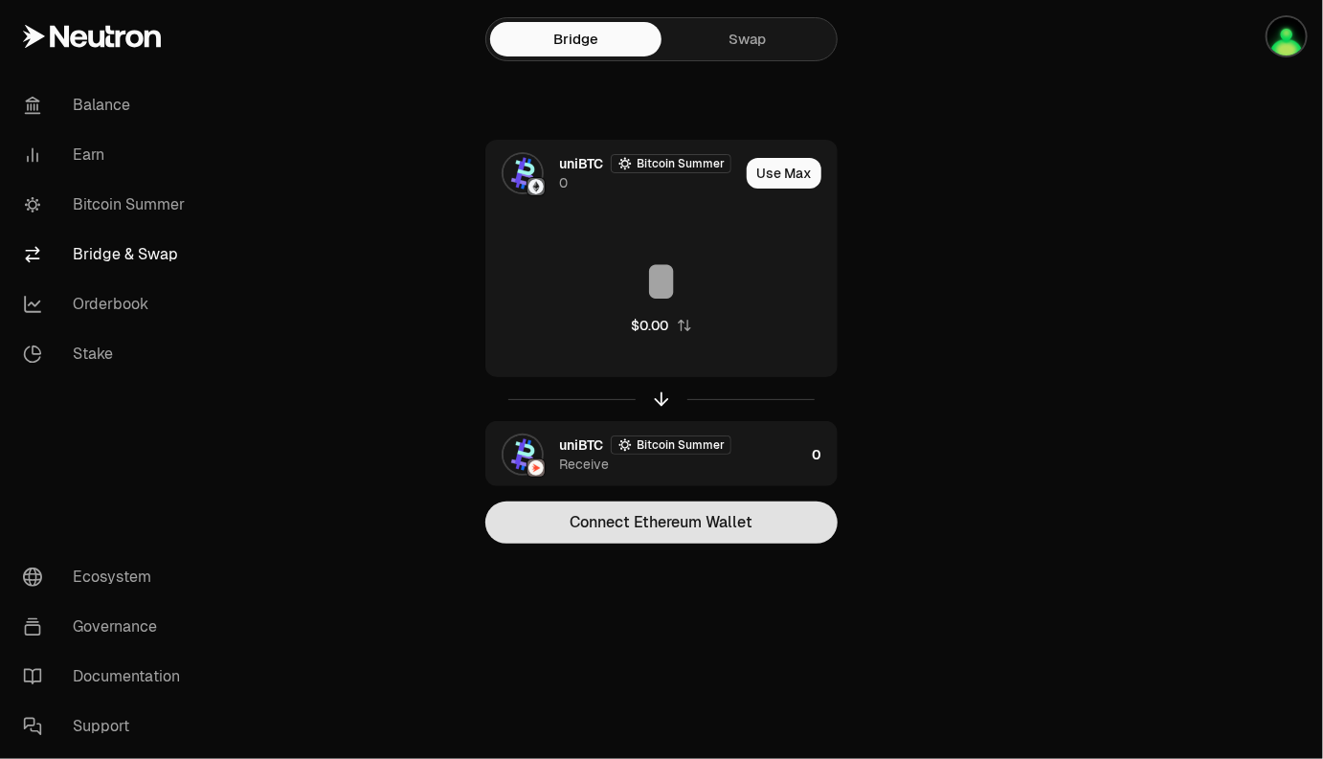
click at [769, 524] on button "Connect Ethereum Wallet" at bounding box center [661, 523] width 352 height 42
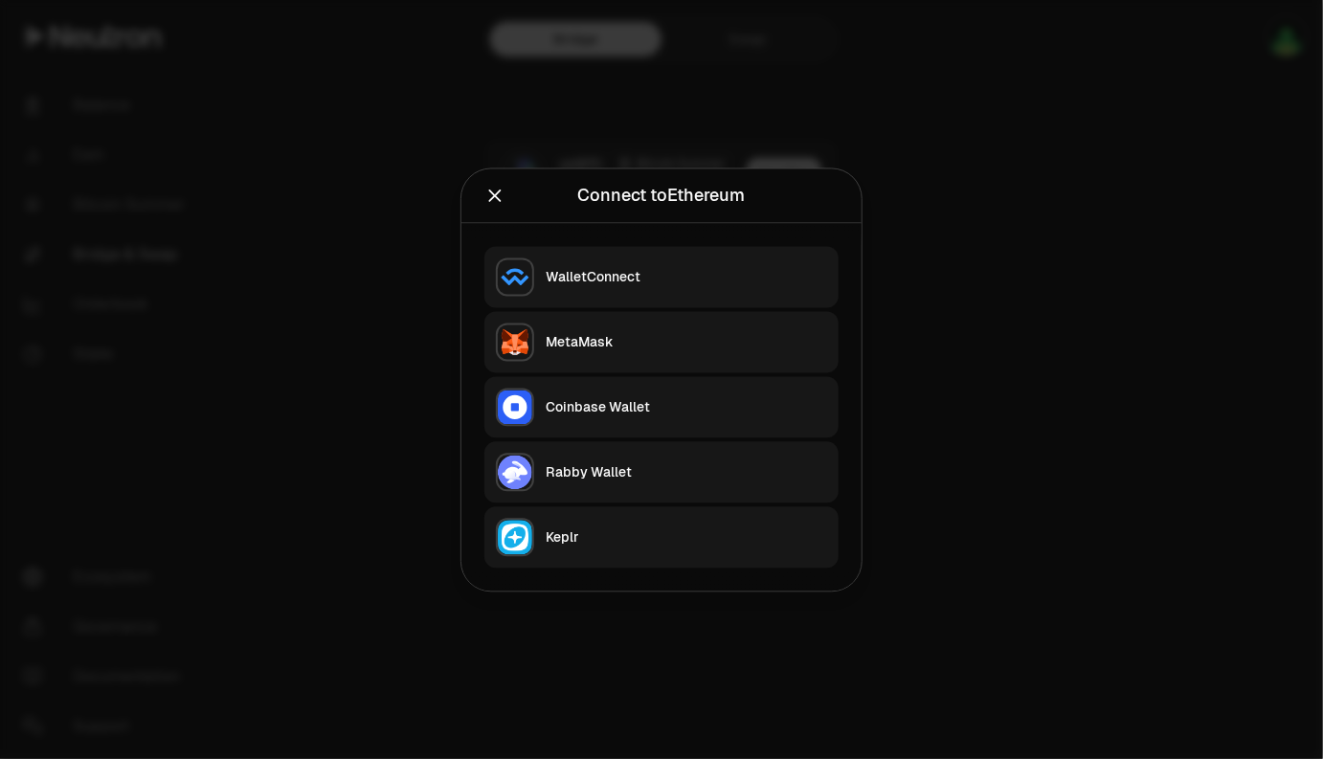
click at [641, 345] on div "MetaMask" at bounding box center [686, 341] width 281 height 19
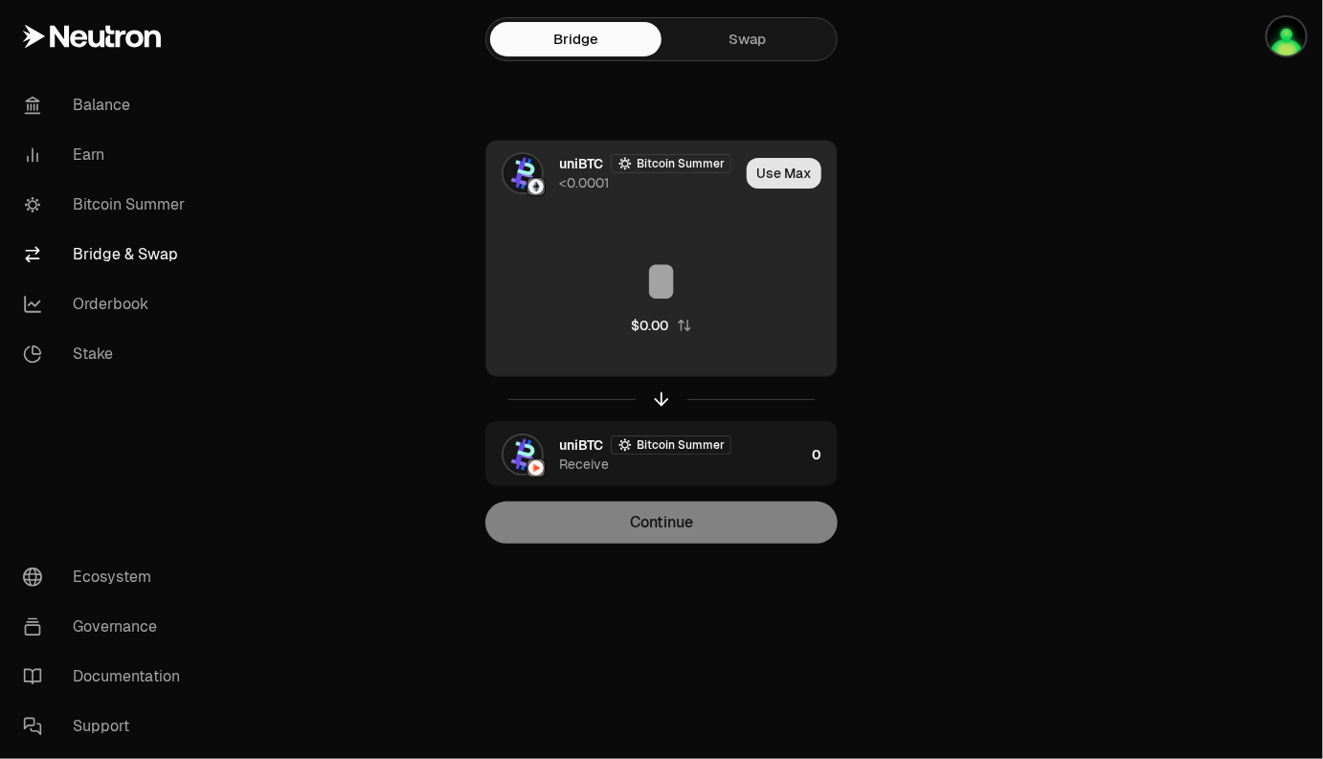
click at [781, 177] on button "Use Max" at bounding box center [784, 173] width 75 height 31
type input "**********"
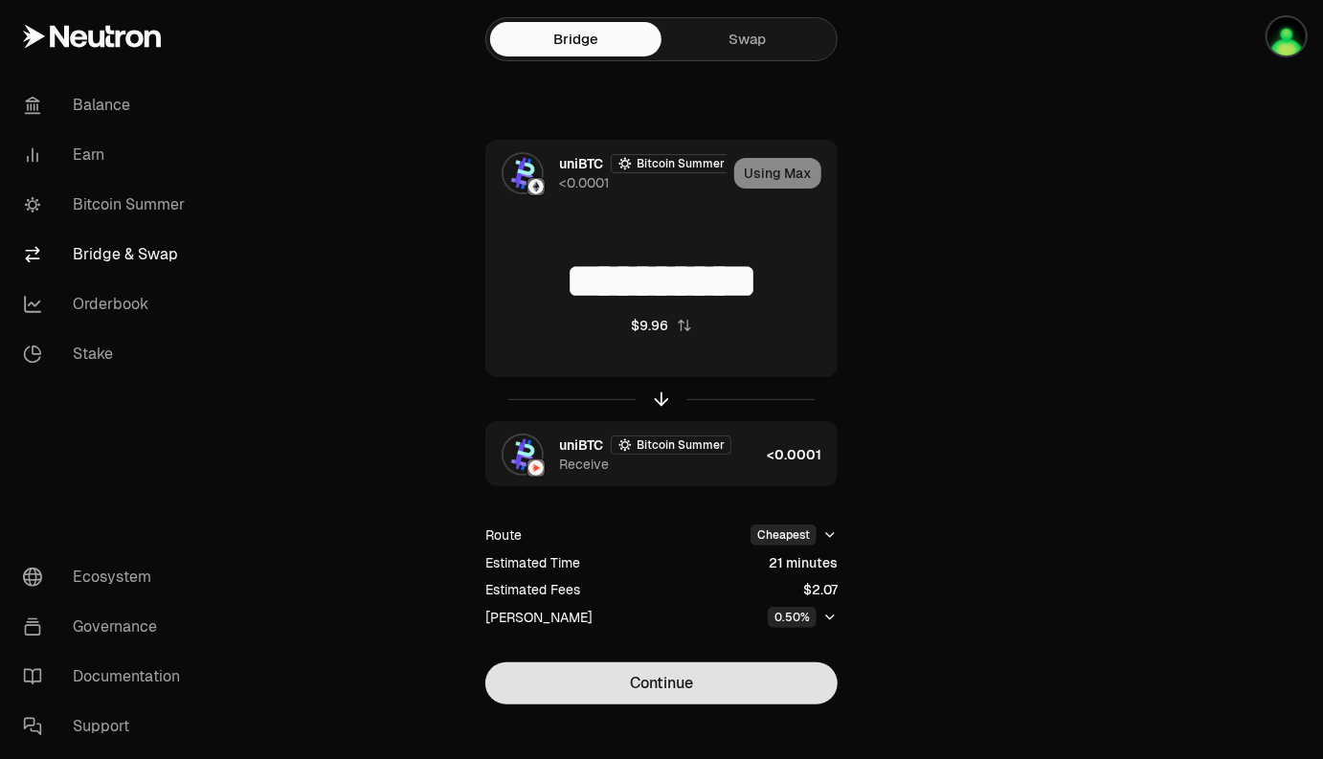
click at [761, 682] on button "Continue" at bounding box center [661, 683] width 352 height 42
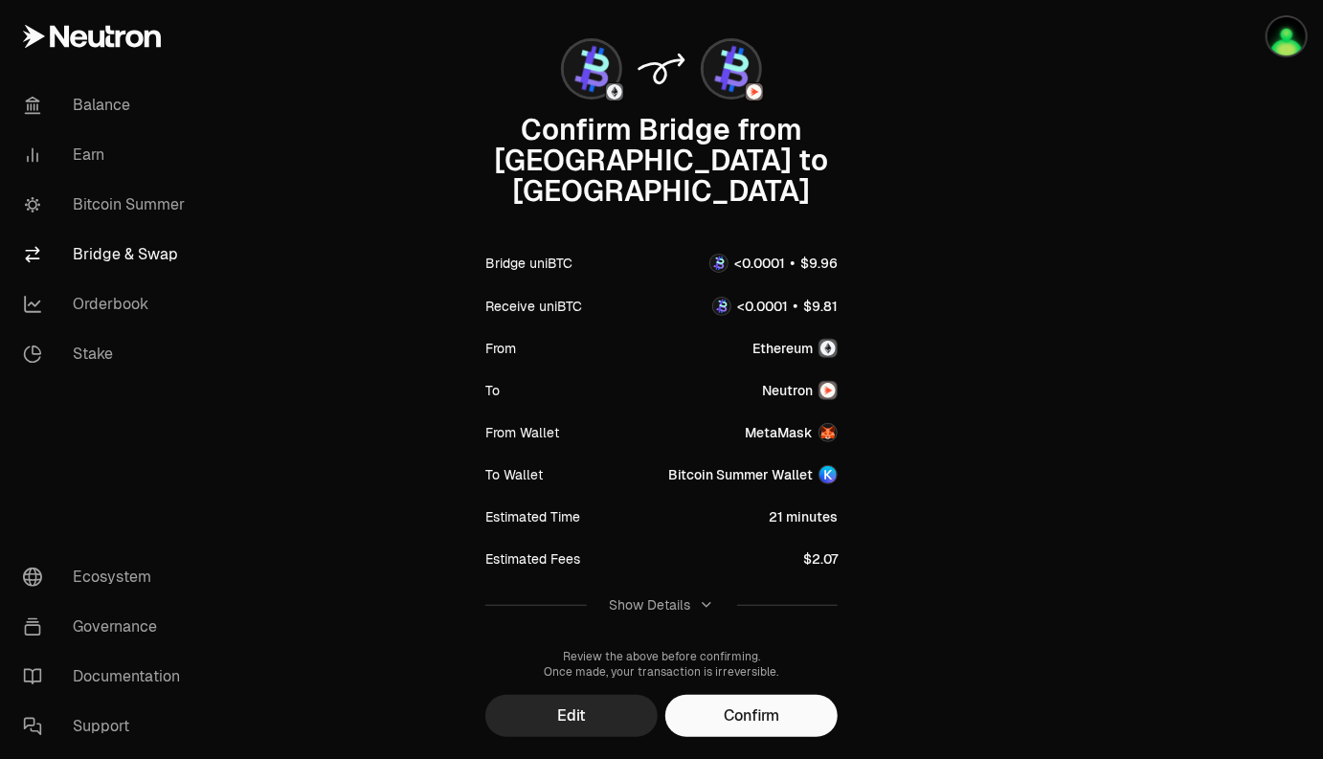
scroll to position [116, 0]
click at [774, 694] on button "Confirm" at bounding box center [751, 715] width 172 height 42
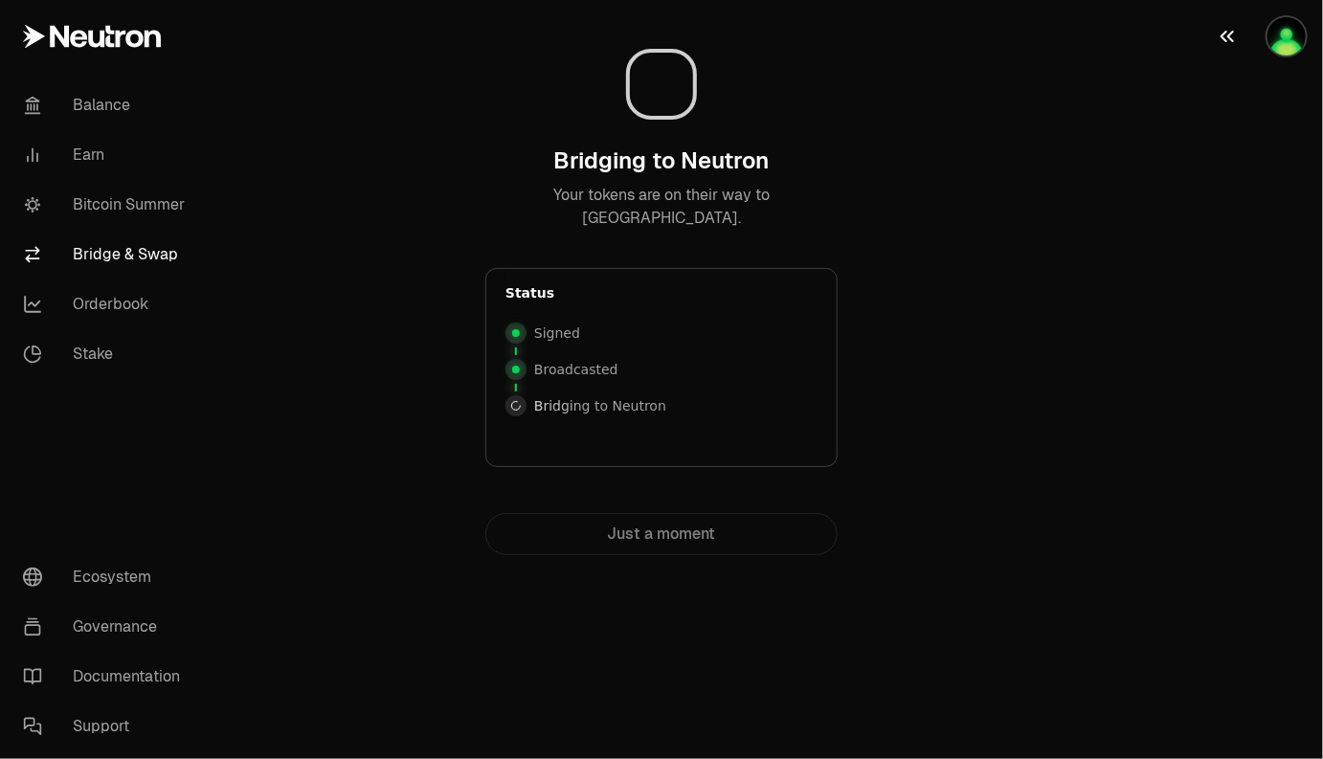
click at [1285, 37] on img "button" at bounding box center [1286, 36] width 38 height 38
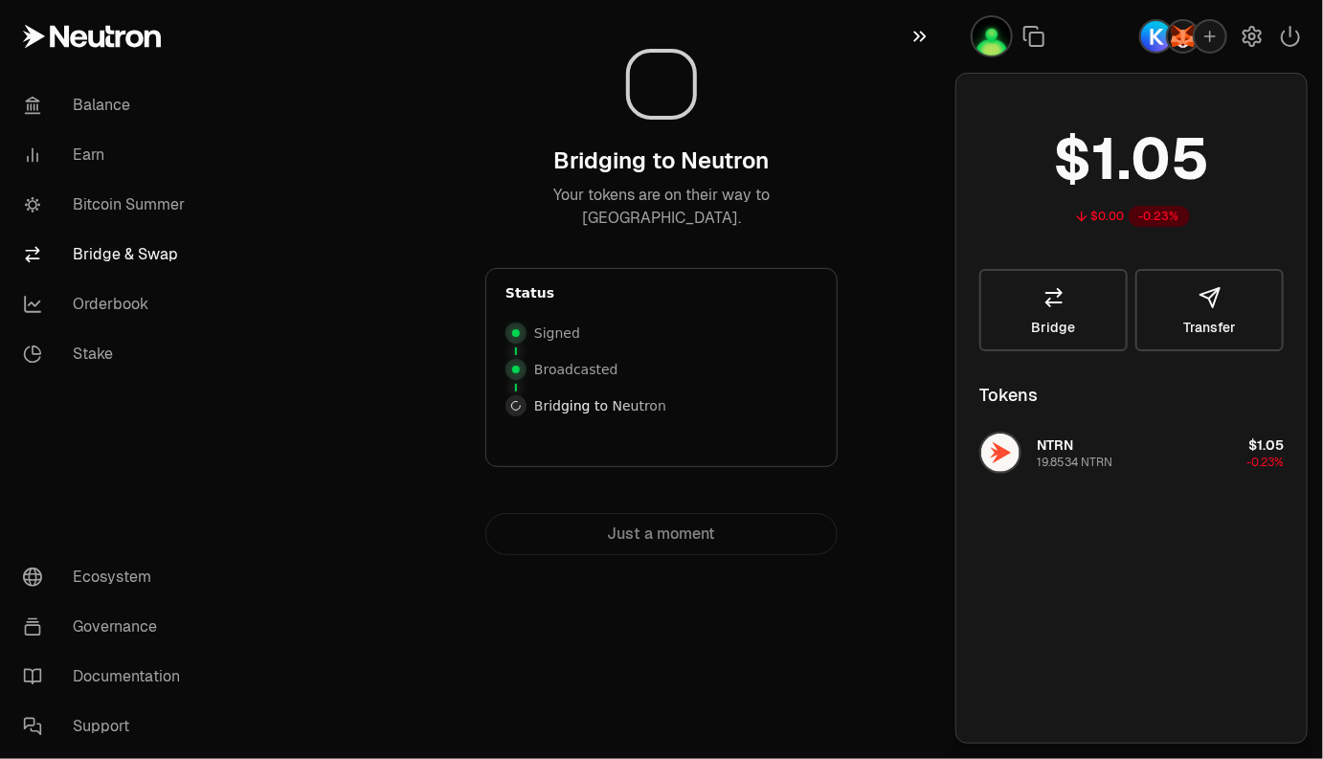
click at [924, 34] on icon "button" at bounding box center [920, 37] width 12 height 11
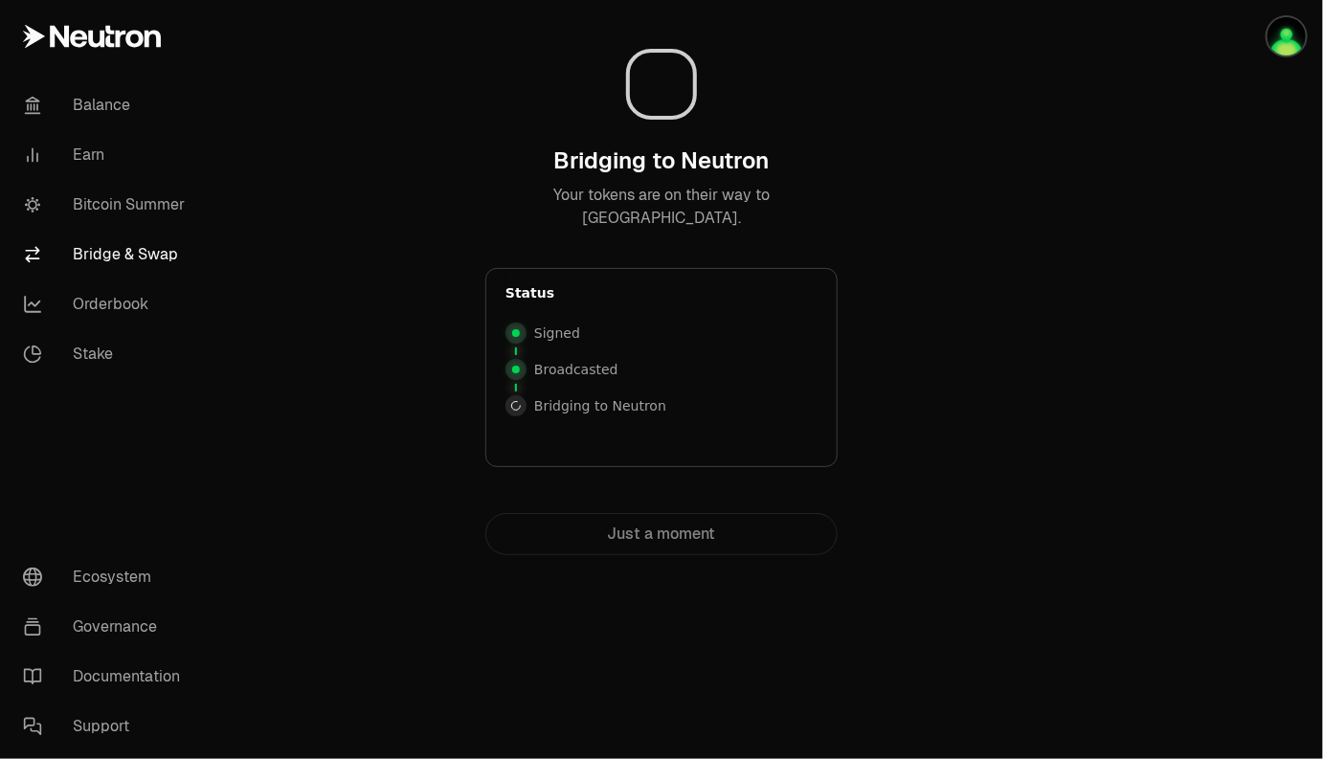
click at [661, 408] on div "Bridging to Neutron Bridging to Neutron" at bounding box center [661, 405] width 312 height 29
